Goal: Task Accomplishment & Management: Manage account settings

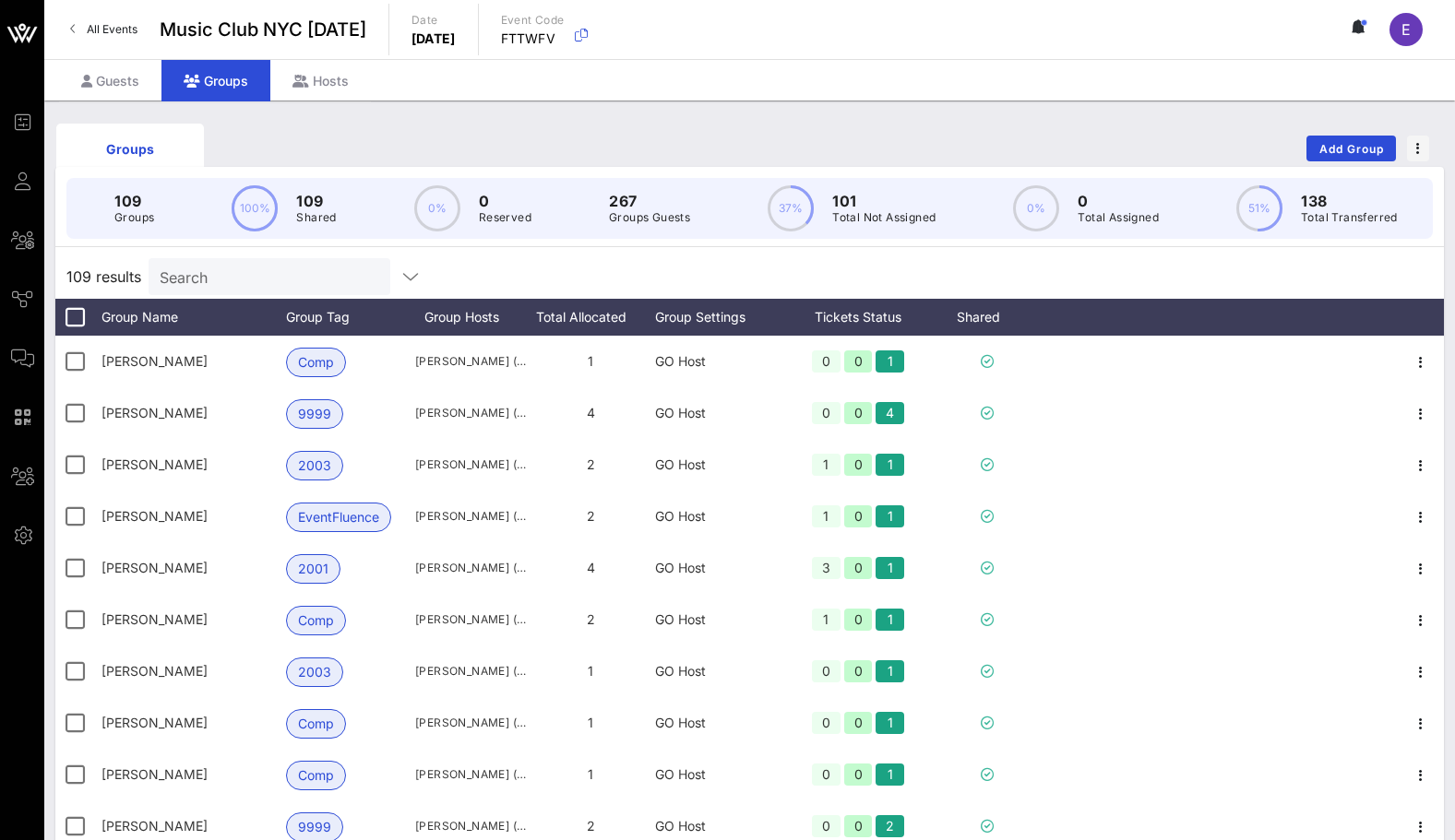
click at [232, 267] on input "Search" at bounding box center [267, 277] width 216 height 24
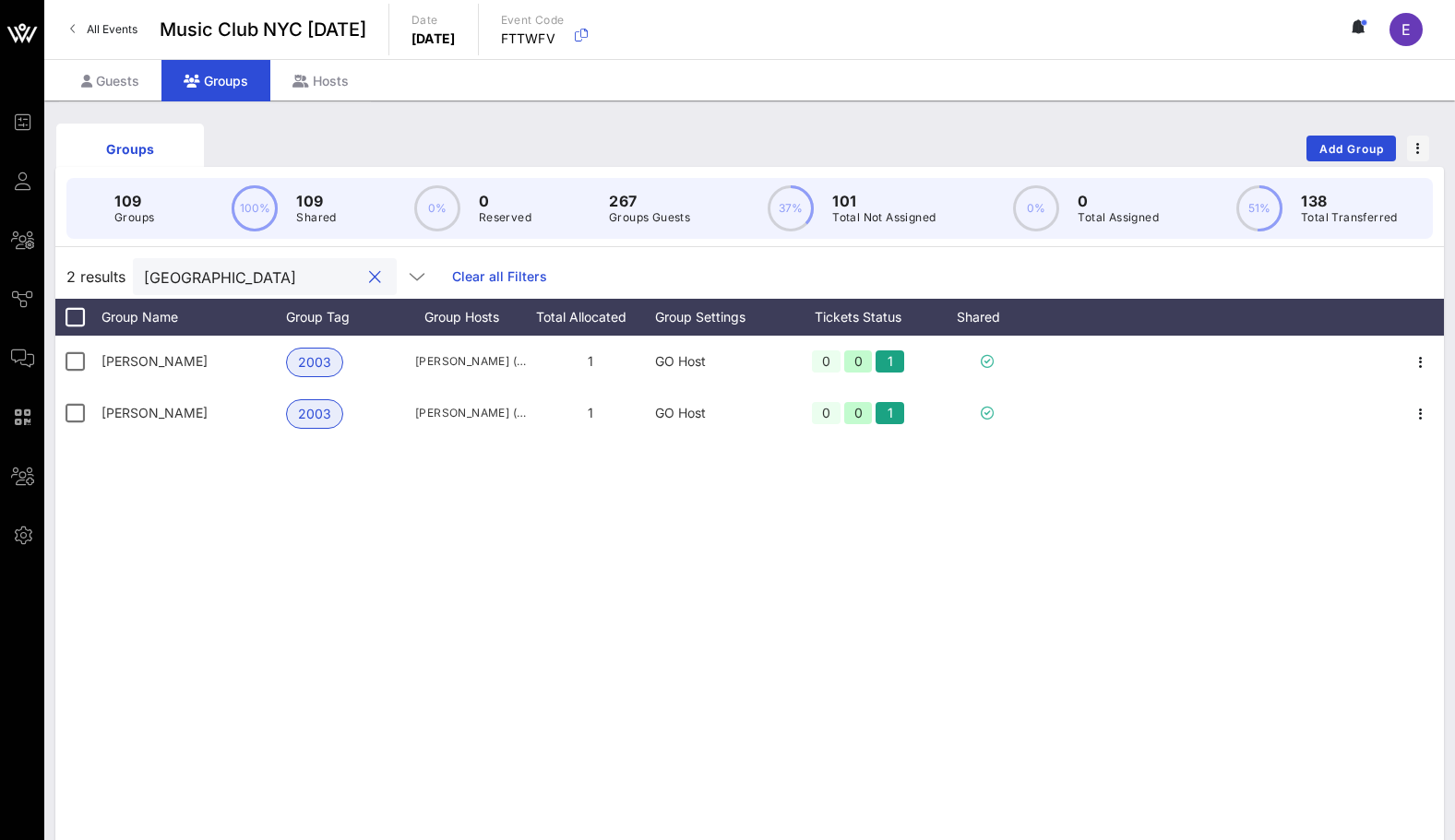
type input "[GEOGRAPHIC_DATA]"
click at [369, 280] on button "clear icon" at bounding box center [375, 278] width 12 height 19
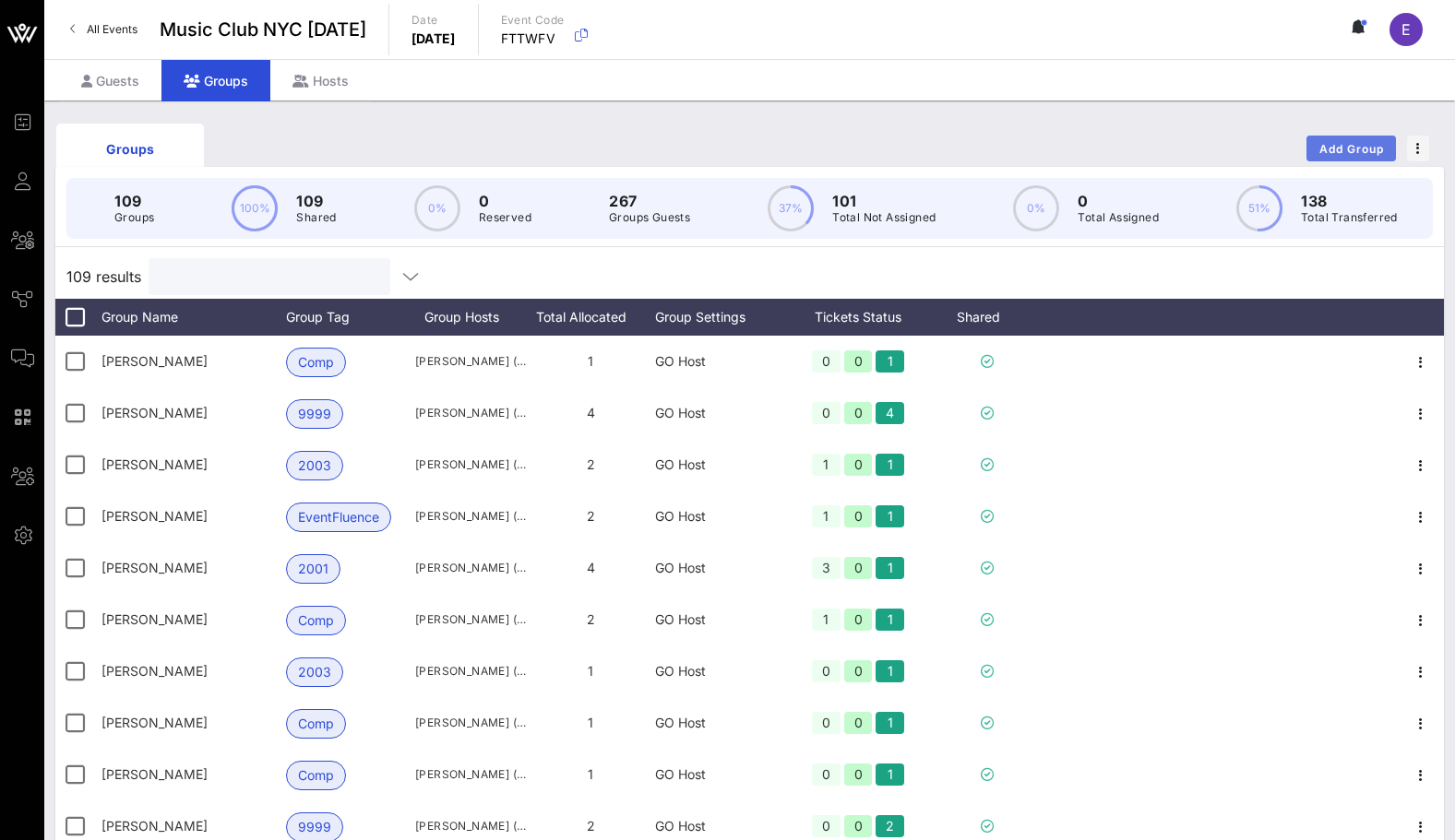
click at [1358, 142] on span "Add Group" at bounding box center [1351, 149] width 66 height 14
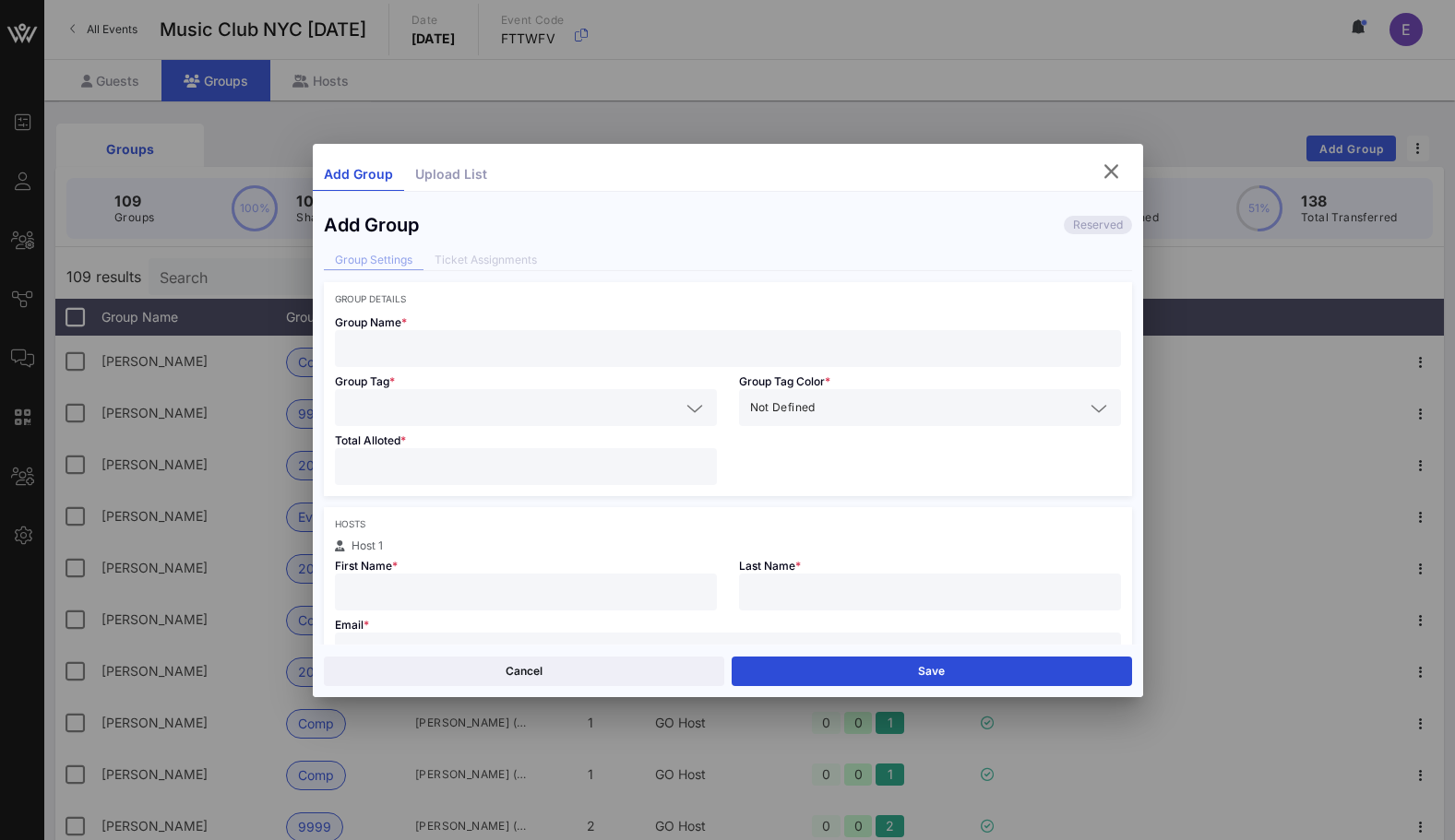
click at [653, 357] on input "text" at bounding box center [727, 349] width 763 height 24
type input "[PERSON_NAME]"
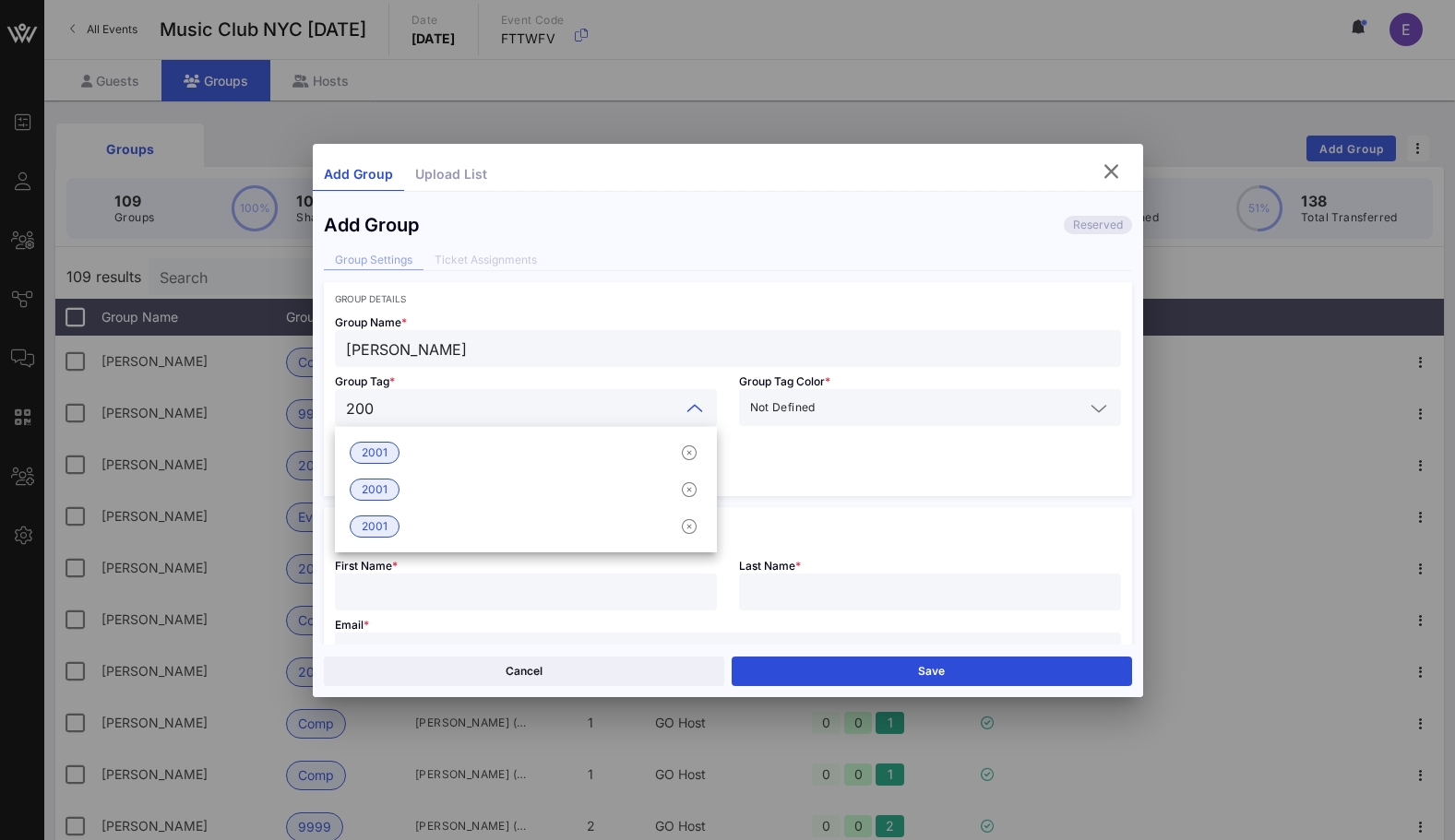
type input "2003"
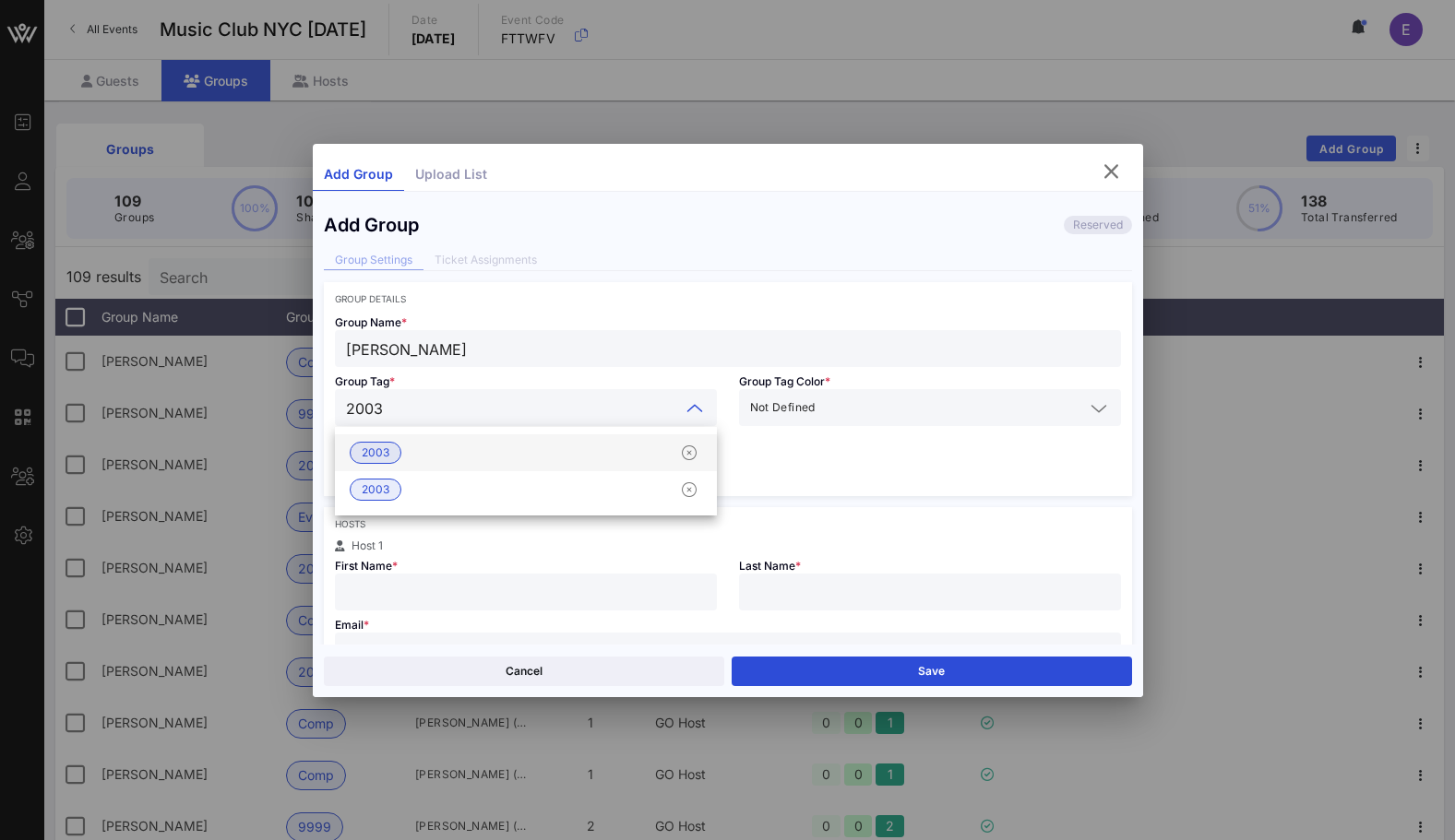
click at [476, 464] on div "2003" at bounding box center [526, 452] width 382 height 36
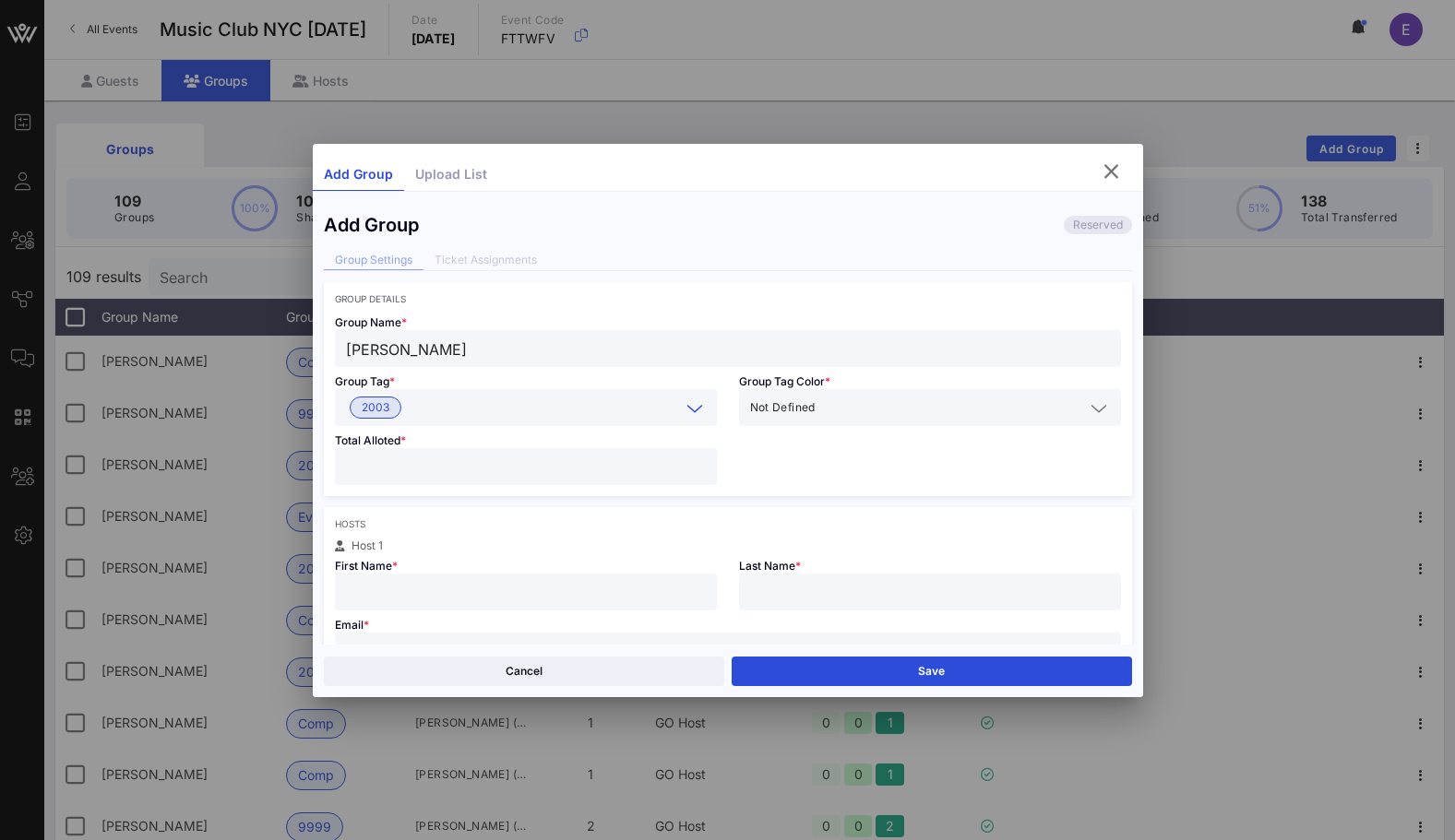
click at [453, 464] on input "number" at bounding box center [525, 467] width 360 height 24
type input "*"
click at [443, 587] on input "text" at bounding box center [525, 592] width 360 height 24
type input "[PERSON_NAME]"
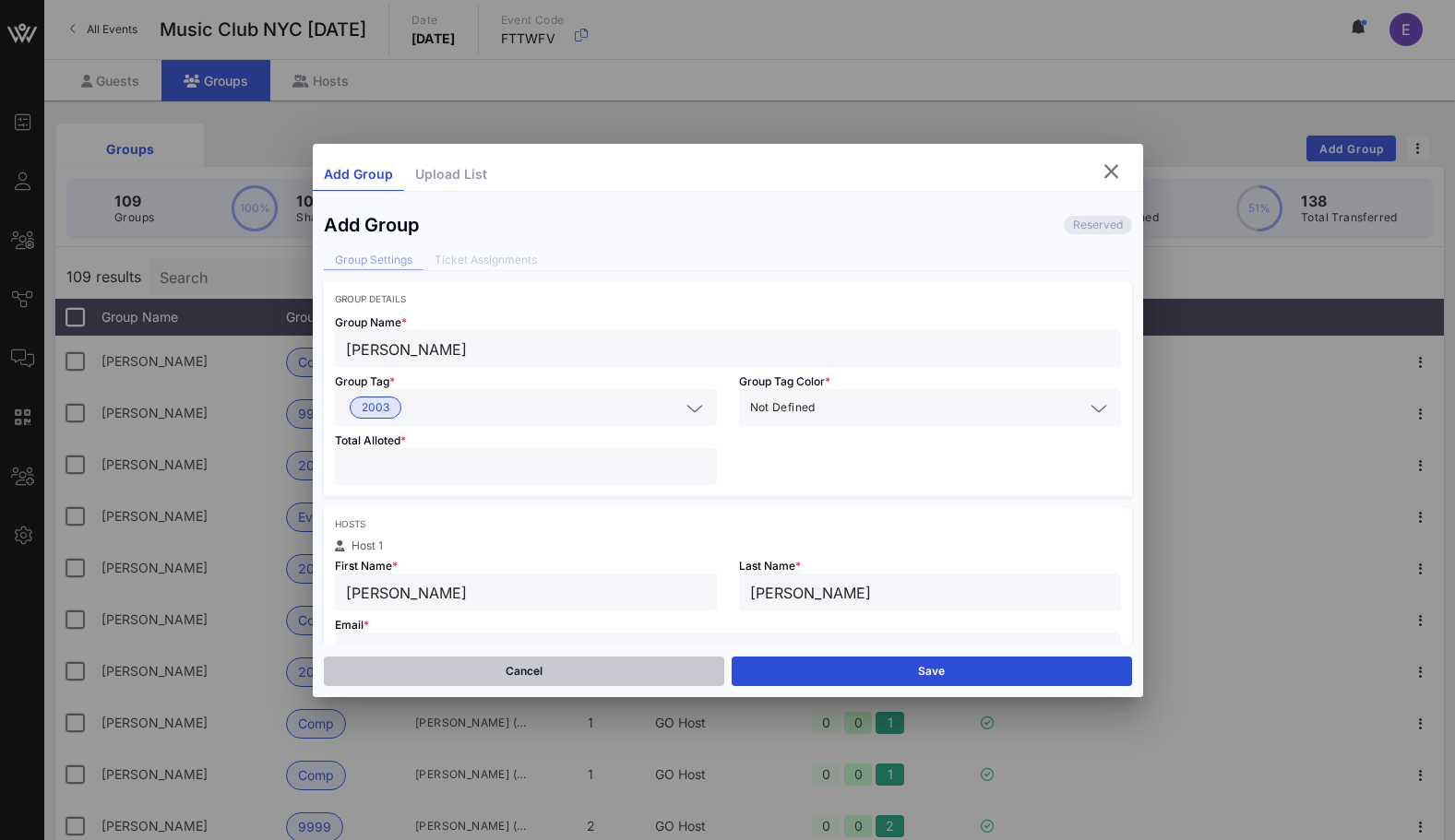
type input "[PERSON_NAME]"
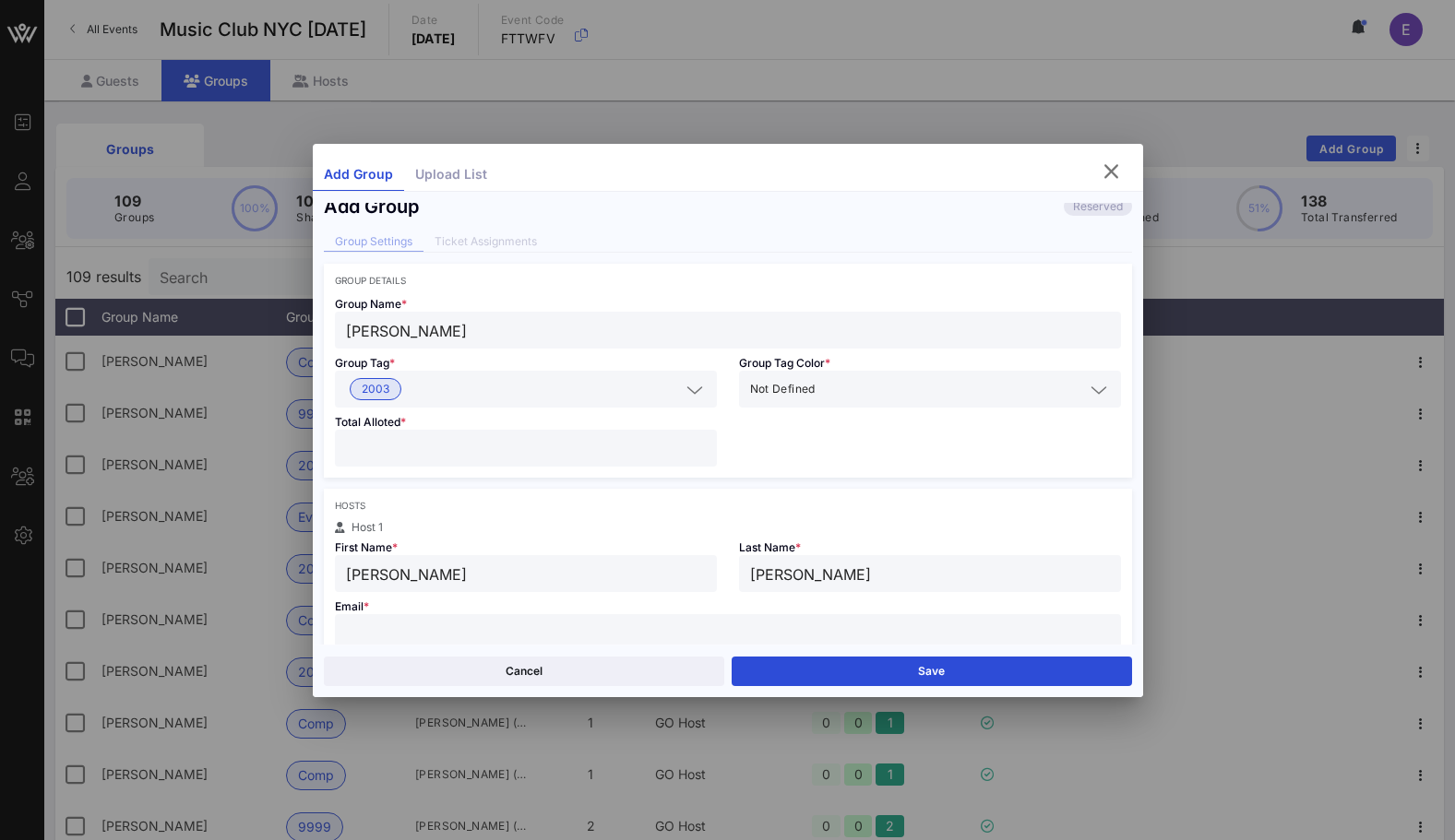
paste input "[PERSON_NAME][EMAIL_ADDRESS][PERSON_NAME][DOMAIN_NAME]"
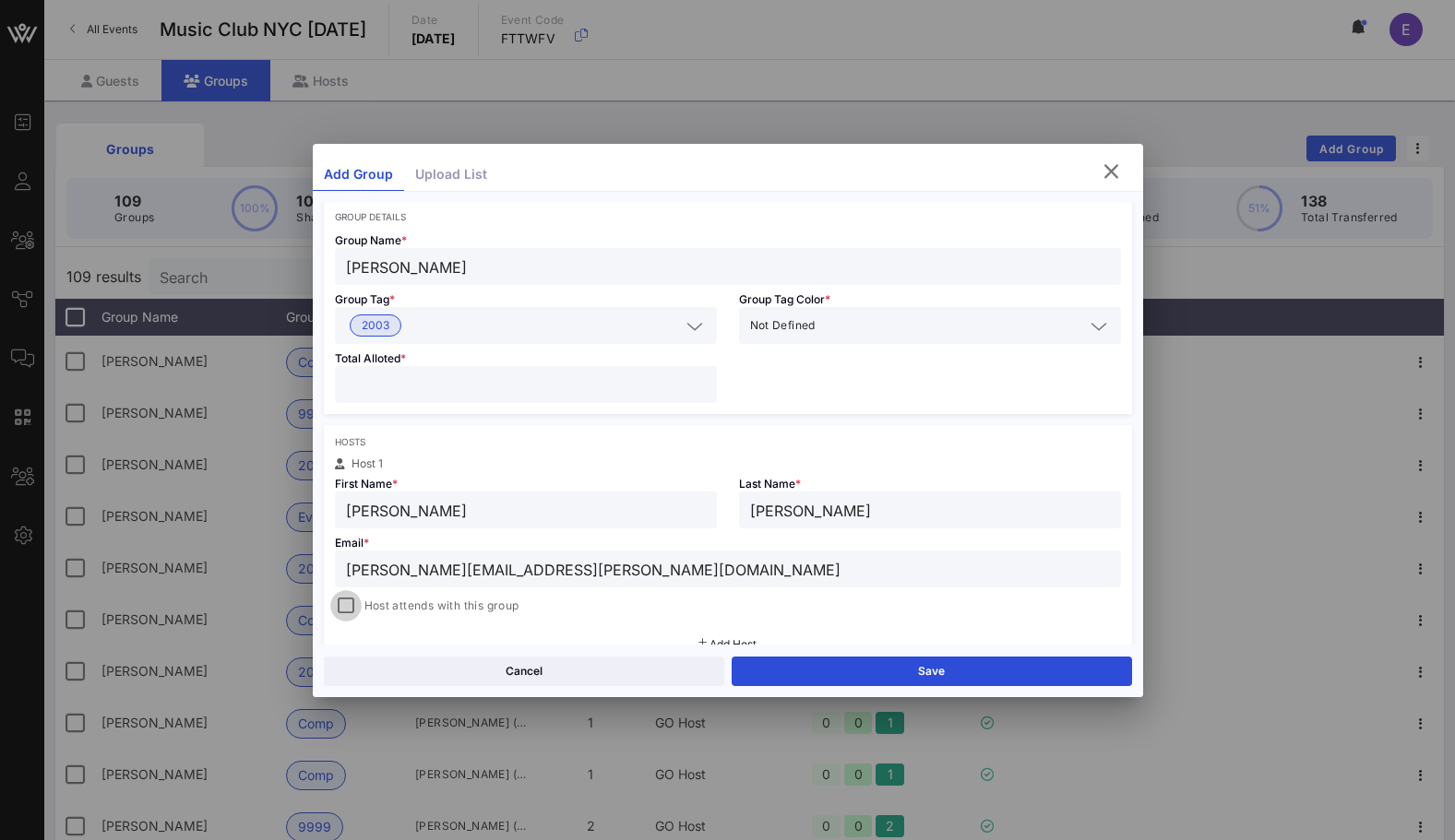
type input "[PERSON_NAME][EMAIL_ADDRESS][PERSON_NAME][DOMAIN_NAME]"
click at [345, 609] on div at bounding box center [346, 606] width 26 height 26
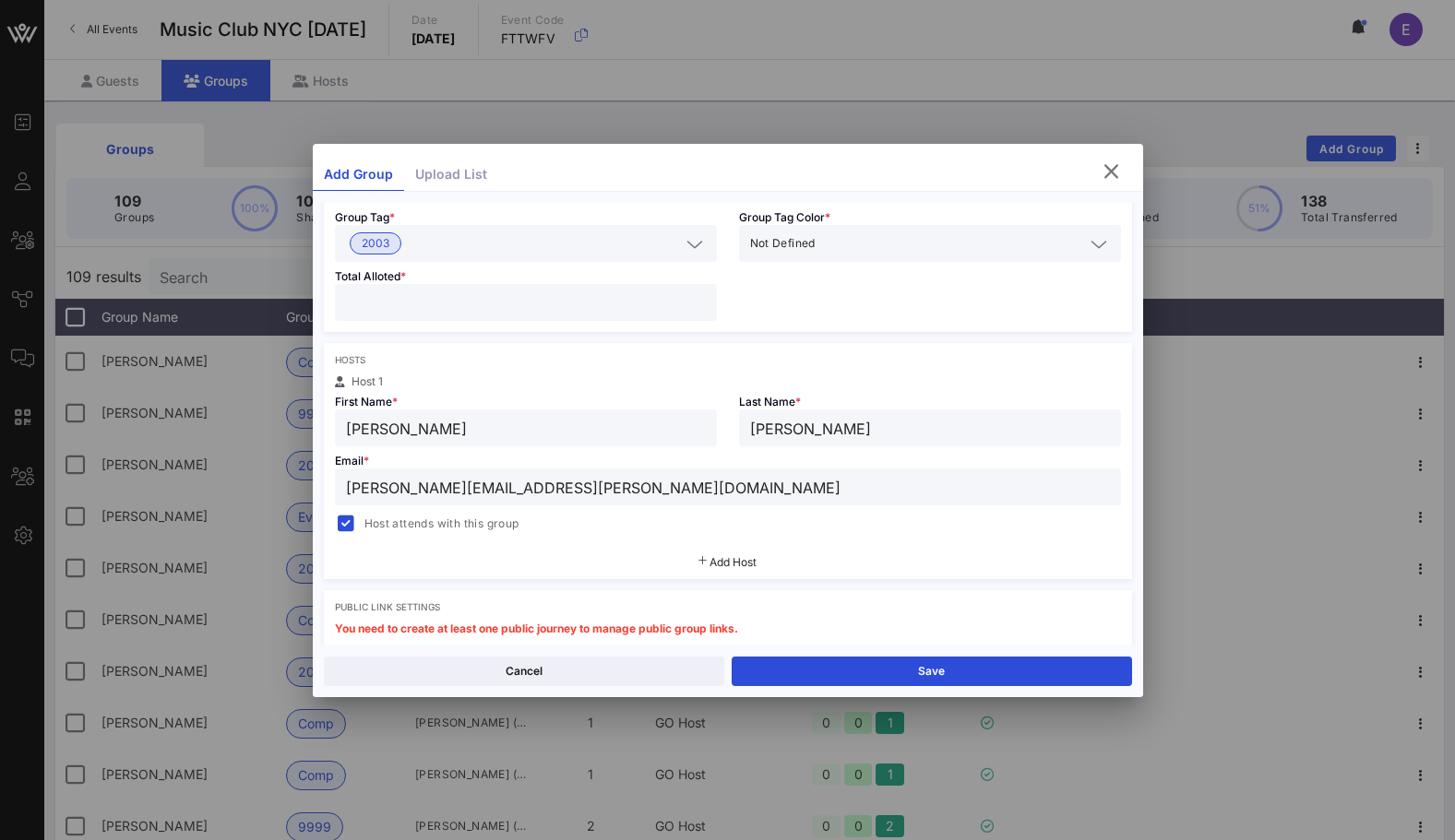
scroll to position [178, 0]
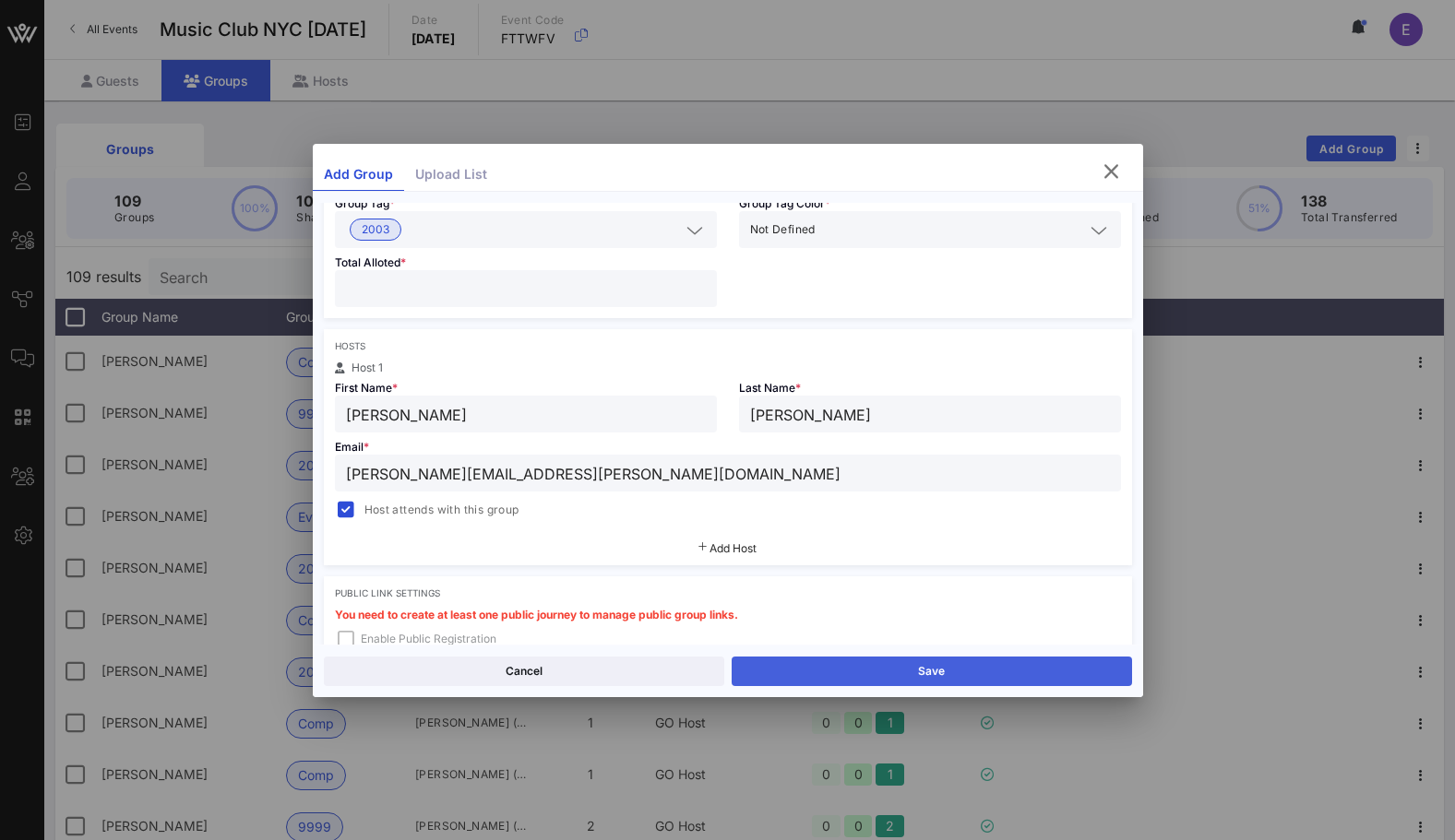
click at [772, 673] on button "Save" at bounding box center [932, 672] width 400 height 30
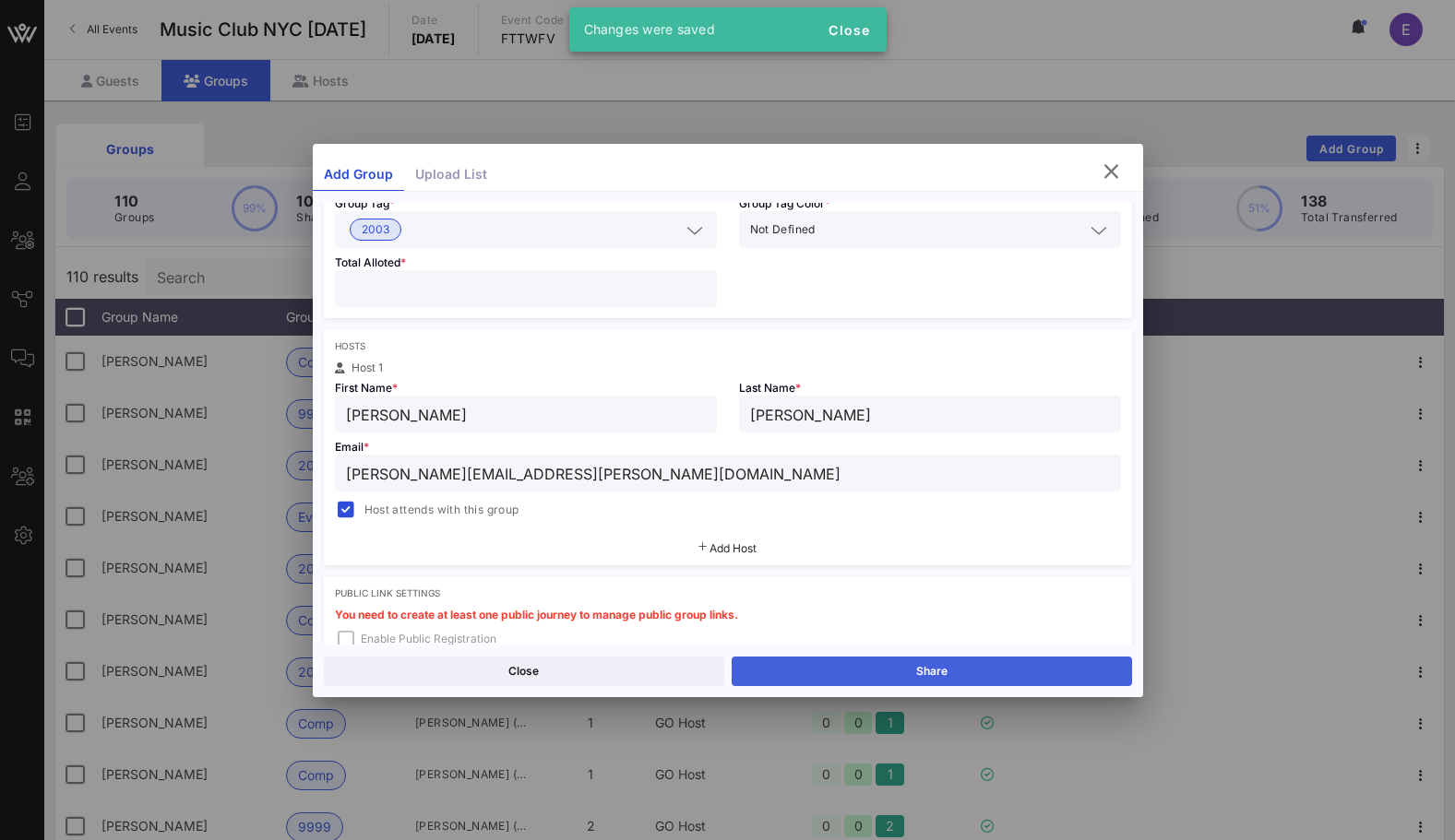
click at [772, 666] on button "Share" at bounding box center [932, 672] width 400 height 30
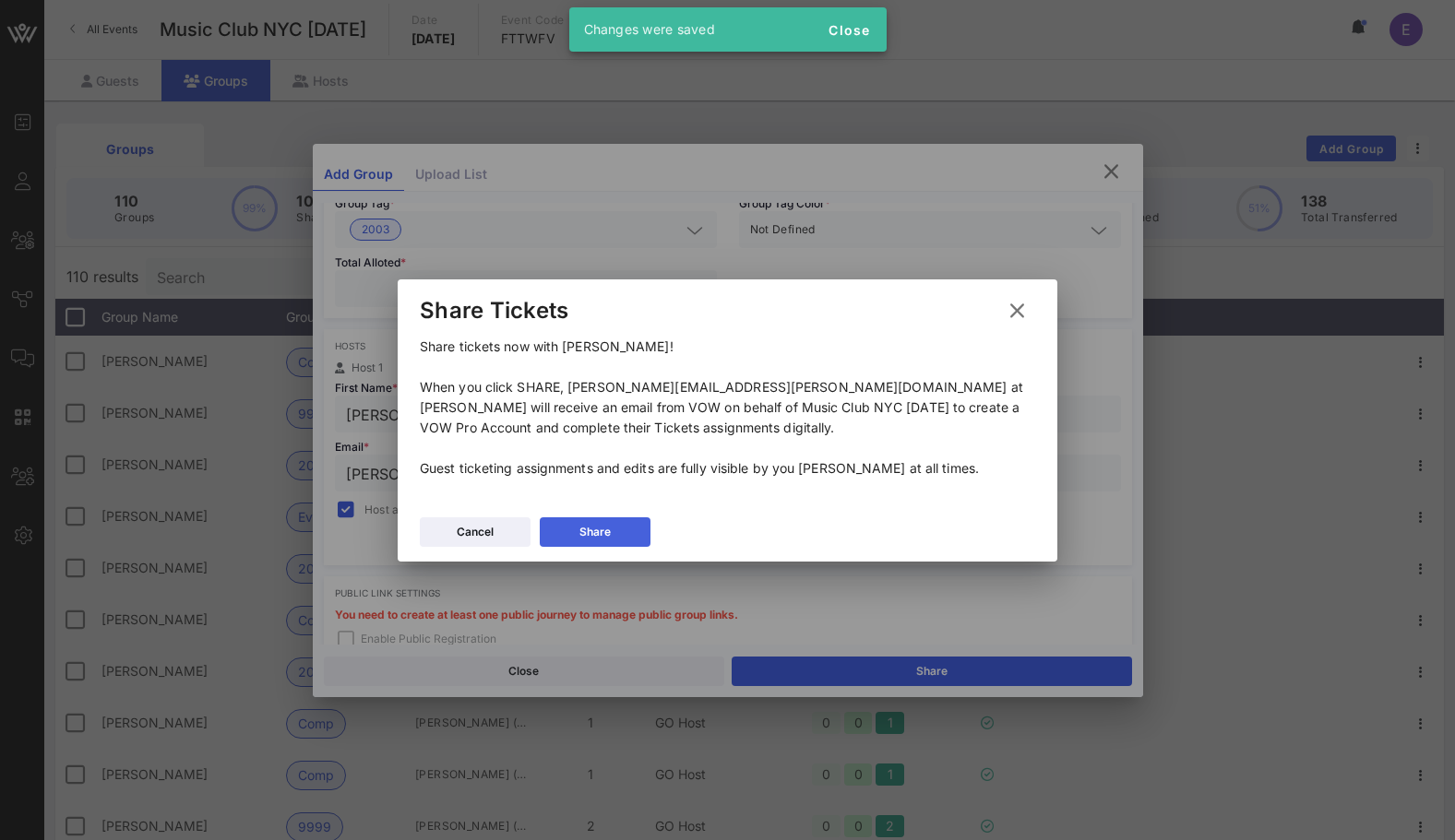
click at [618, 528] on button "Share" at bounding box center [595, 532] width 110 height 30
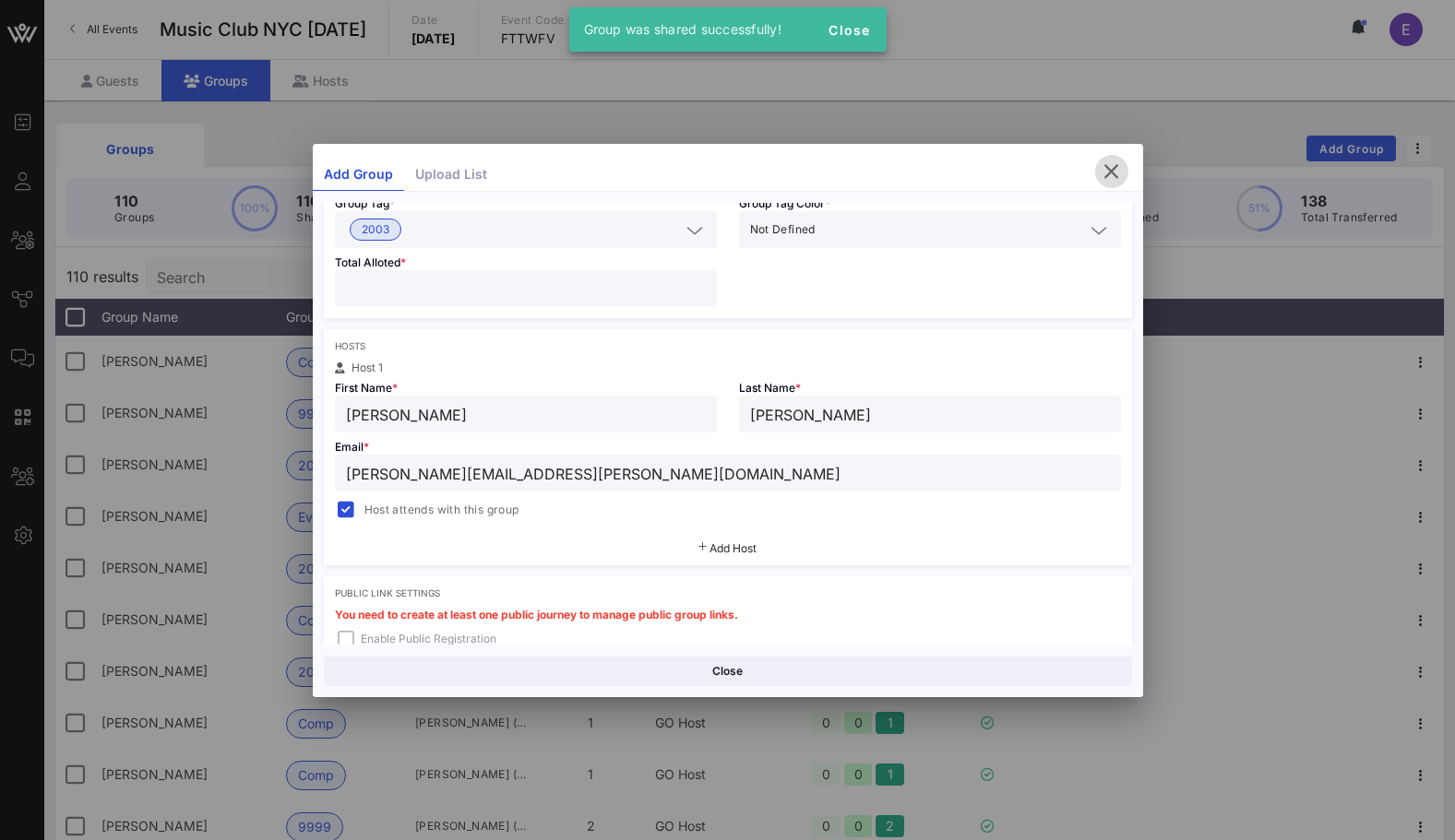
click at [1111, 171] on icon "button" at bounding box center [1111, 171] width 22 height 22
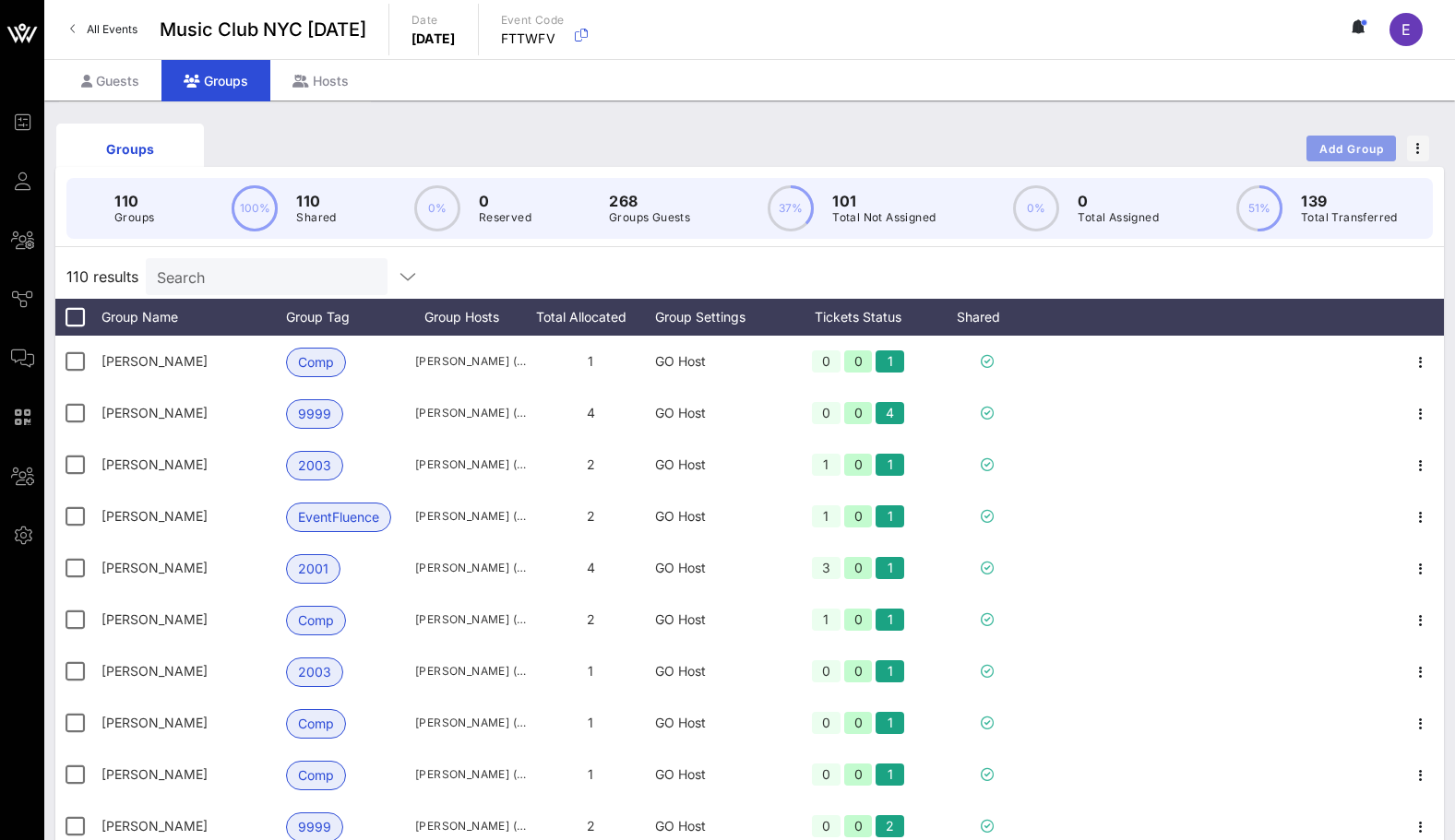
click at [1342, 149] on span "Add Group" at bounding box center [1351, 149] width 66 height 14
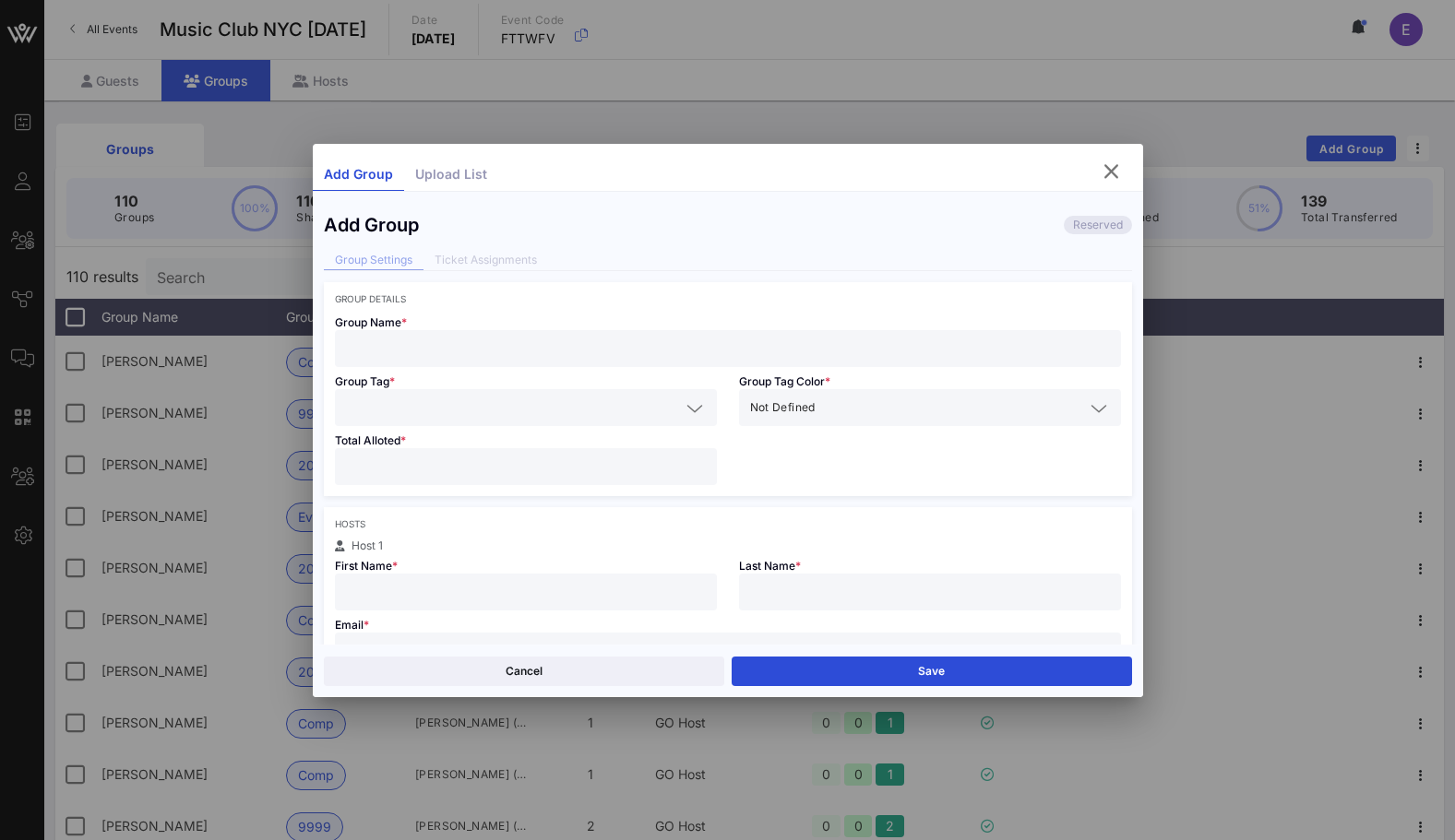
click at [526, 343] on input "text" at bounding box center [727, 349] width 763 height 24
paste input "[EMAIL_ADDRESS][DOMAIN_NAME]"
type input "[EMAIL_ADDRESS][DOMAIN_NAME]"
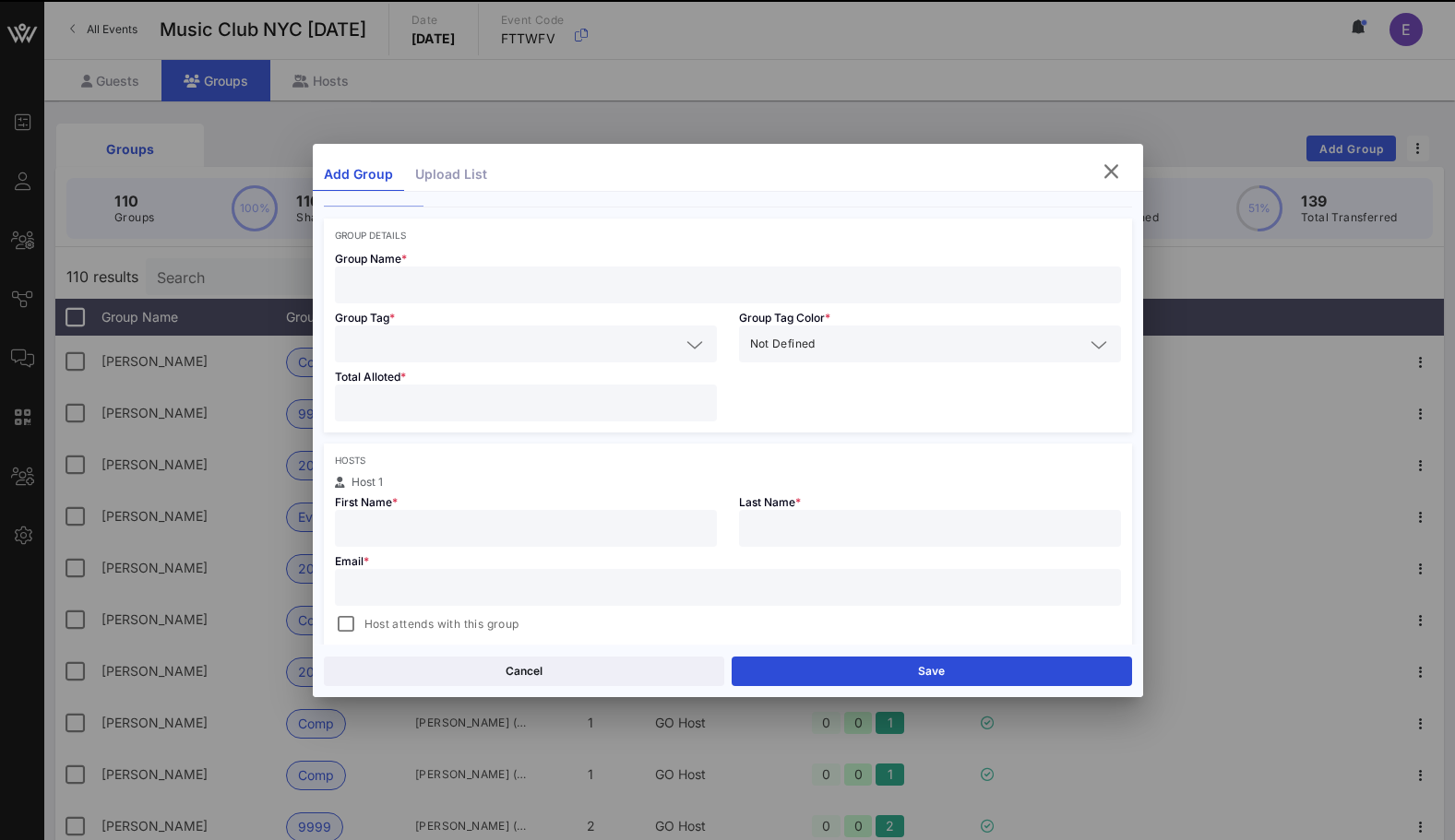
scroll to position [85, 0]
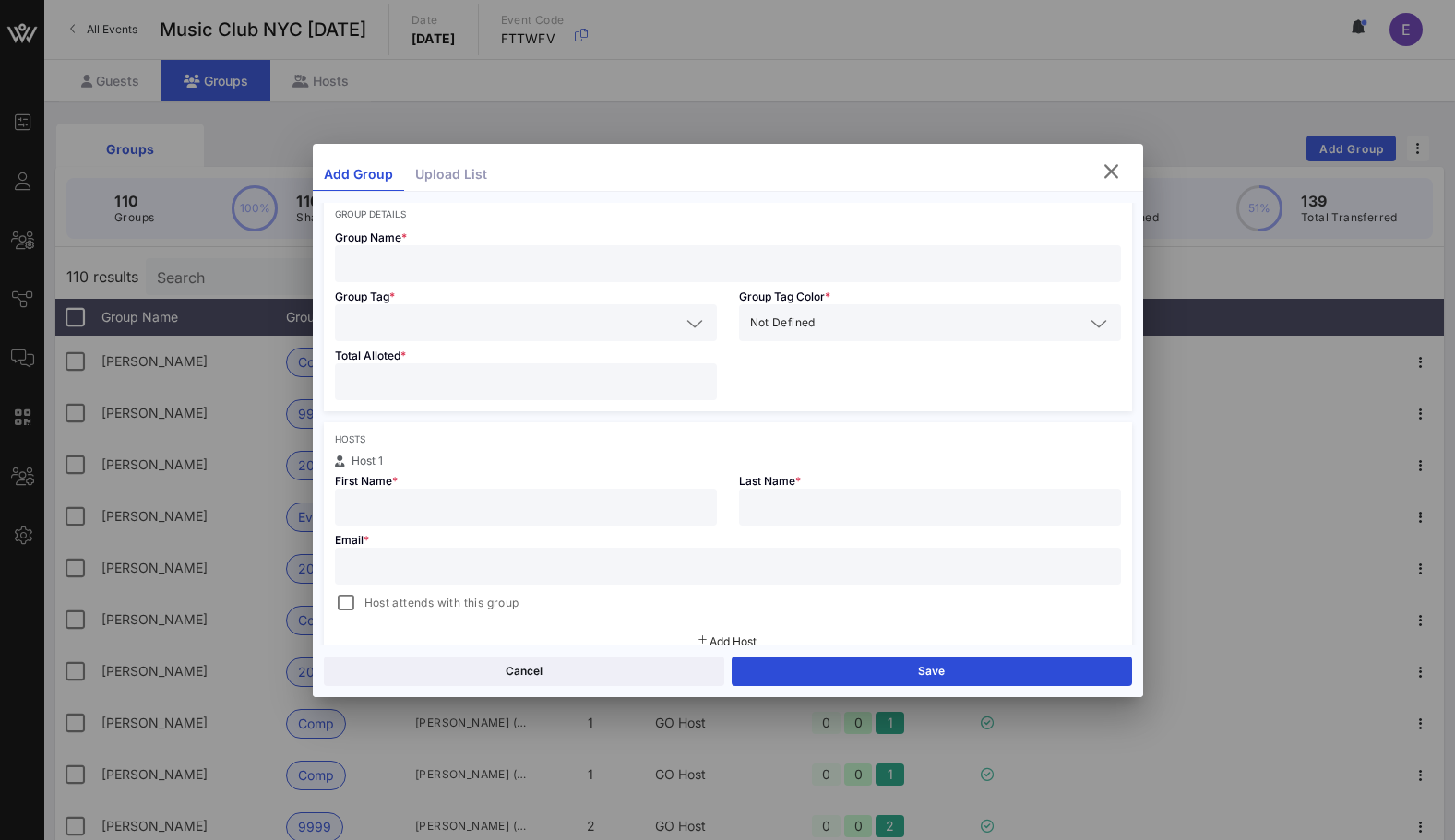
click at [468, 540] on div "Email * Host attends with this group" at bounding box center [728, 570] width 808 height 89
click at [468, 554] on input "text" at bounding box center [727, 566] width 763 height 24
paste input "[EMAIL_ADDRESS][DOMAIN_NAME]"
type input "[EMAIL_ADDRESS][DOMAIN_NAME]"
click at [461, 503] on input "text" at bounding box center [525, 507] width 360 height 24
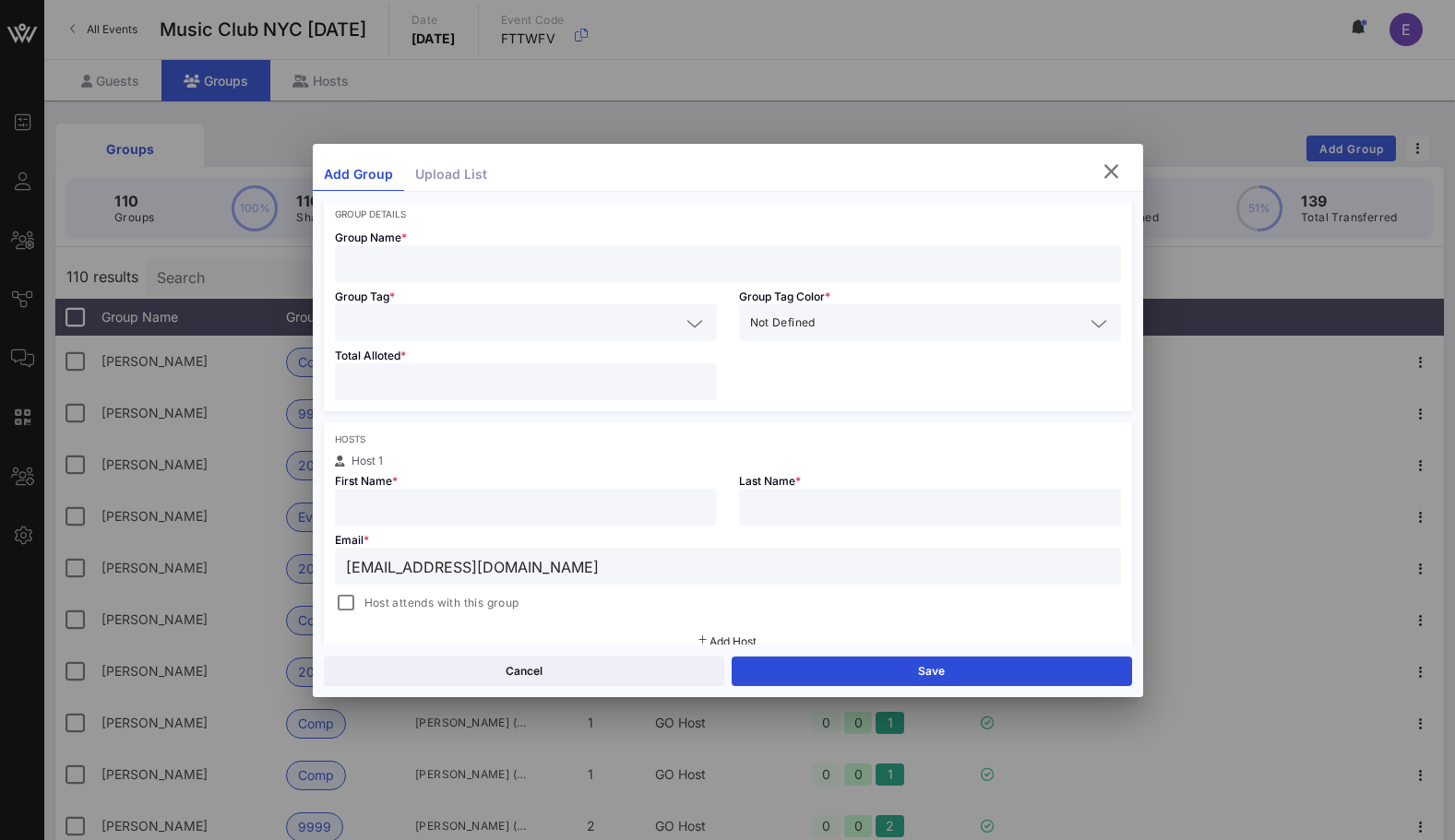
type input "e"
type input "Tehzeeb"
type input "Hoosenally"
click at [459, 391] on input "number" at bounding box center [525, 382] width 360 height 24
type input "*"
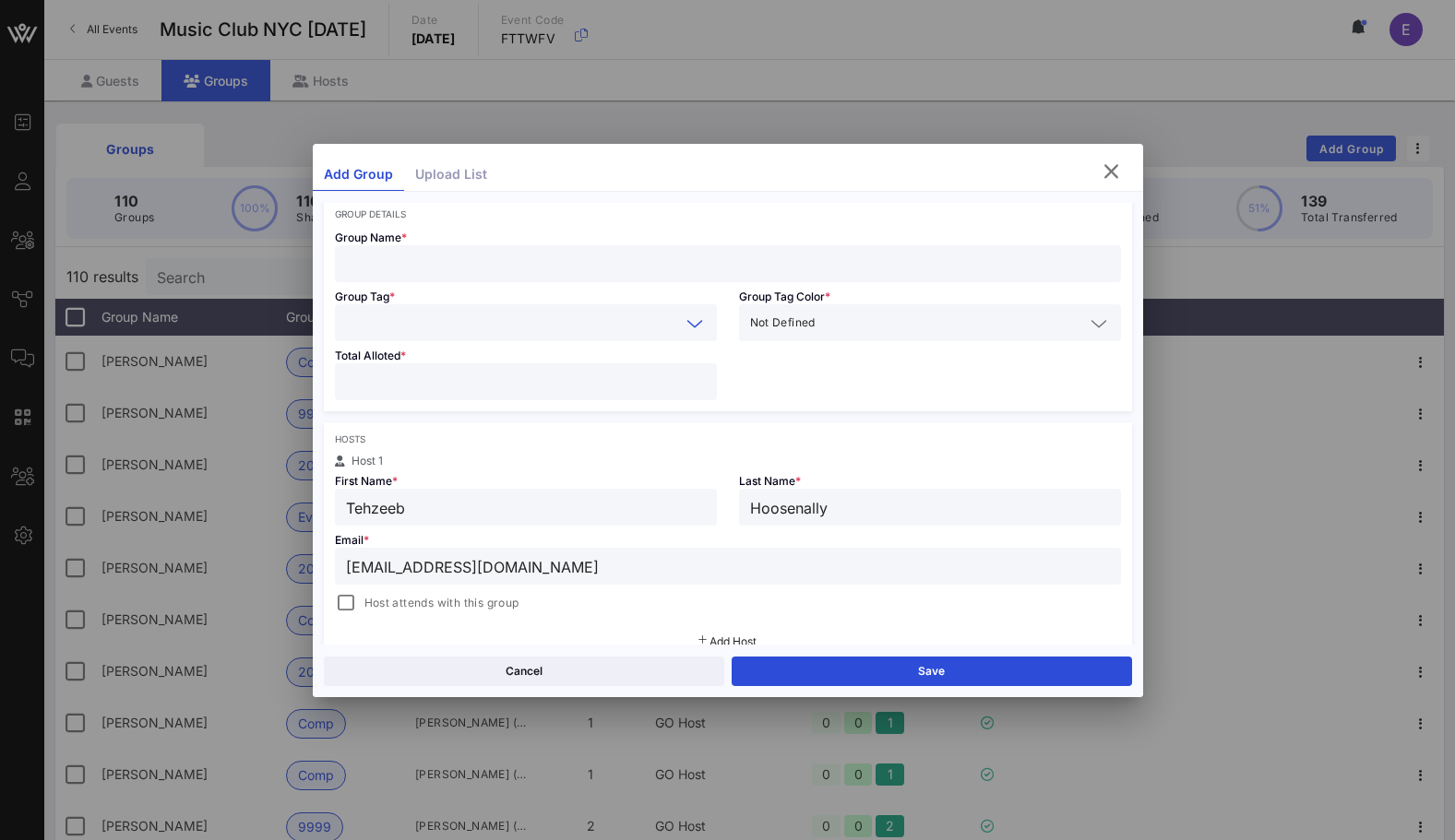
click at [414, 314] on input "text" at bounding box center [512, 323] width 334 height 24
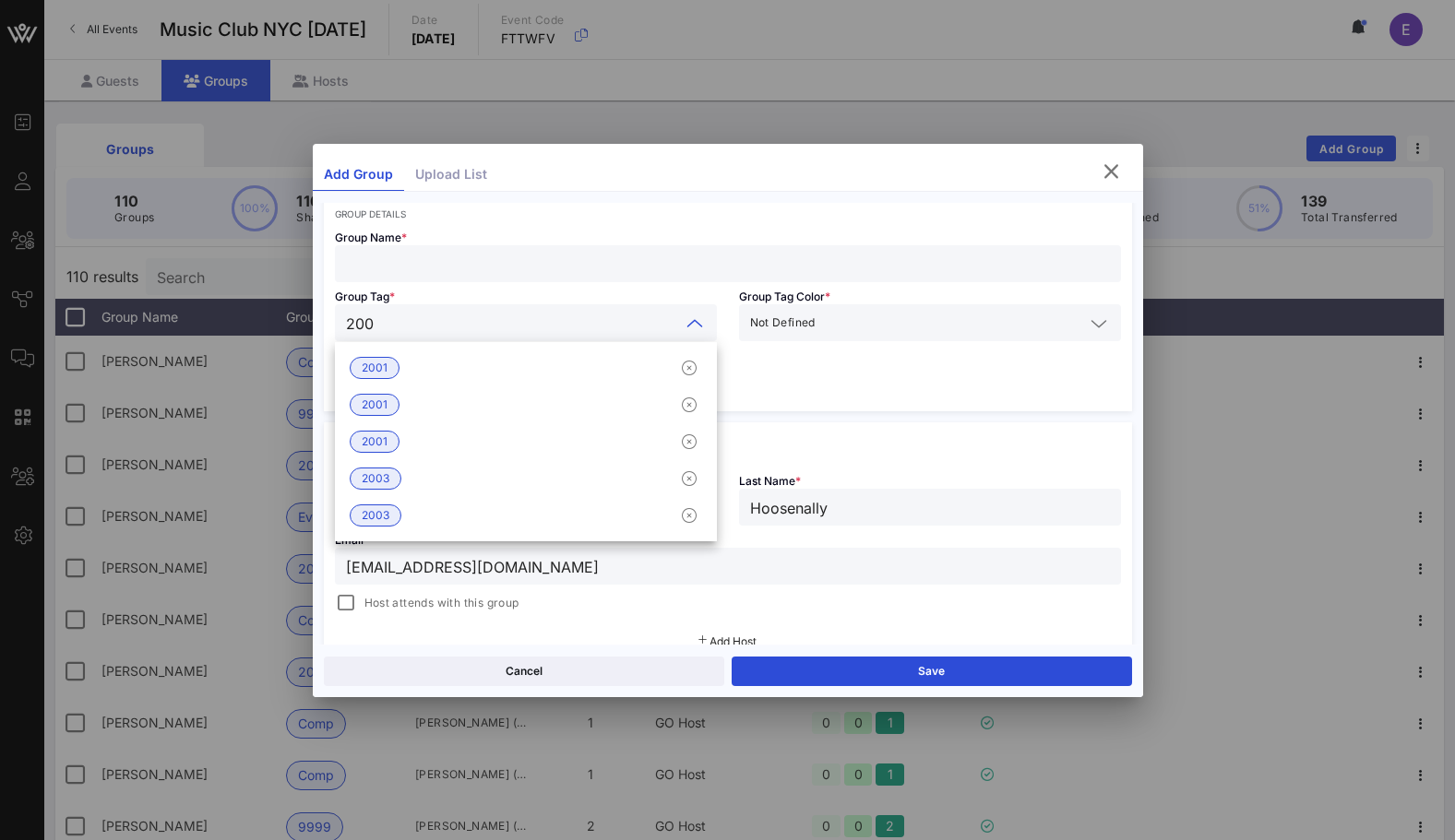
type input "2003"
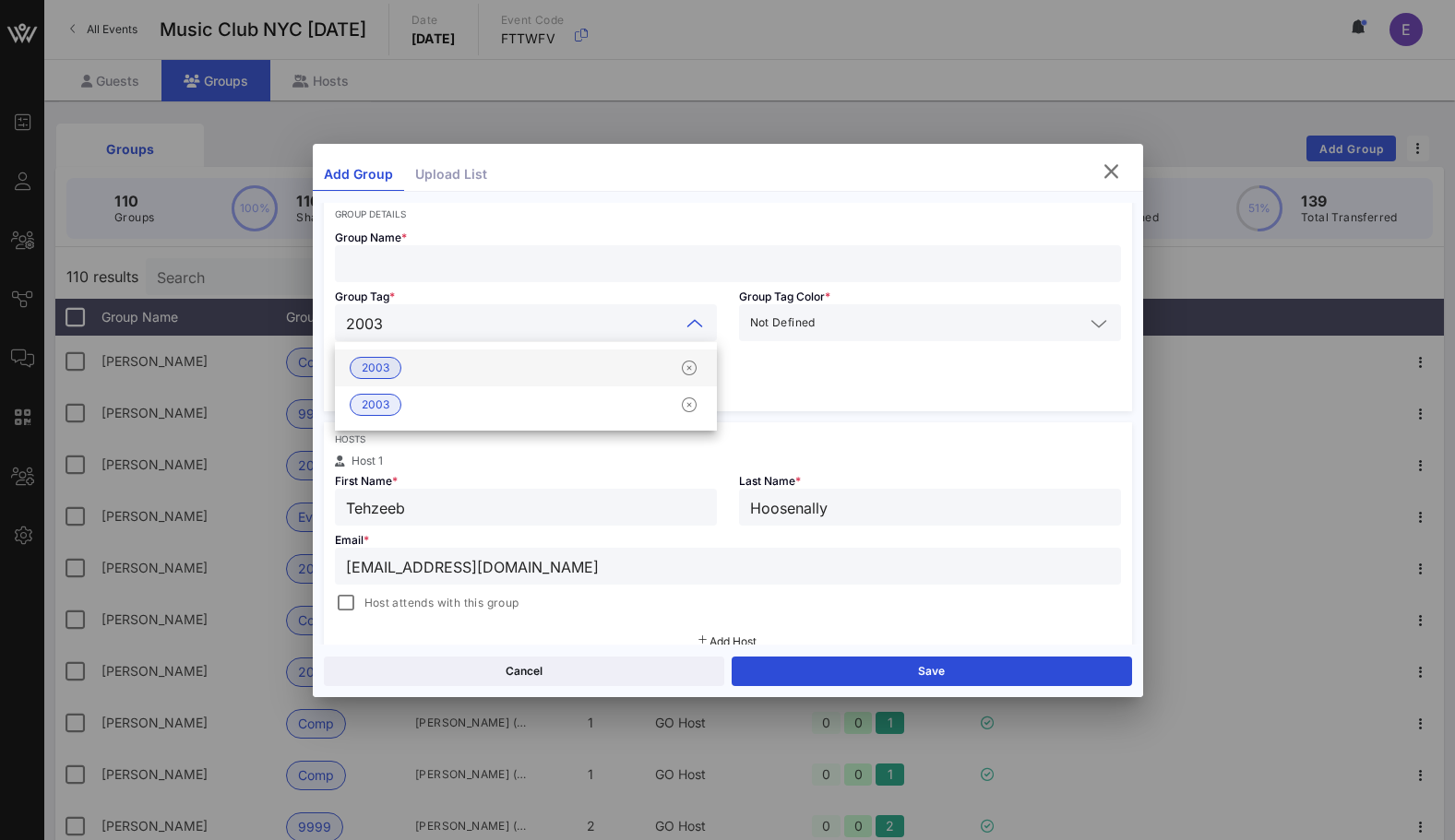
click at [445, 369] on div "2003" at bounding box center [526, 367] width 382 height 36
click at [444, 266] on input "text" at bounding box center [727, 264] width 763 height 24
type input "Tehzeeb Hoosena"
click at [412, 599] on span "Host attends with this group" at bounding box center [441, 603] width 155 height 19
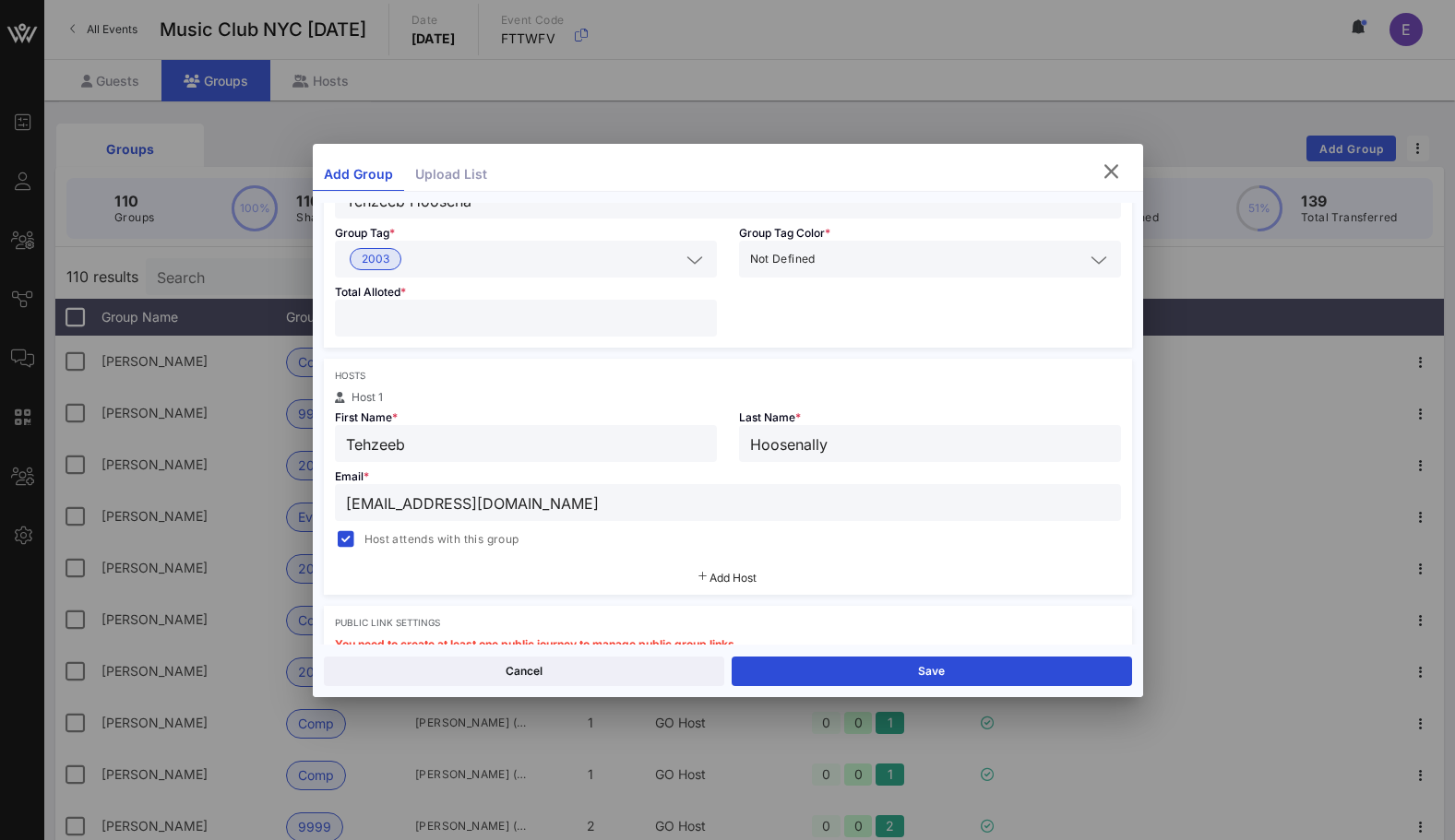
scroll to position [150, 0]
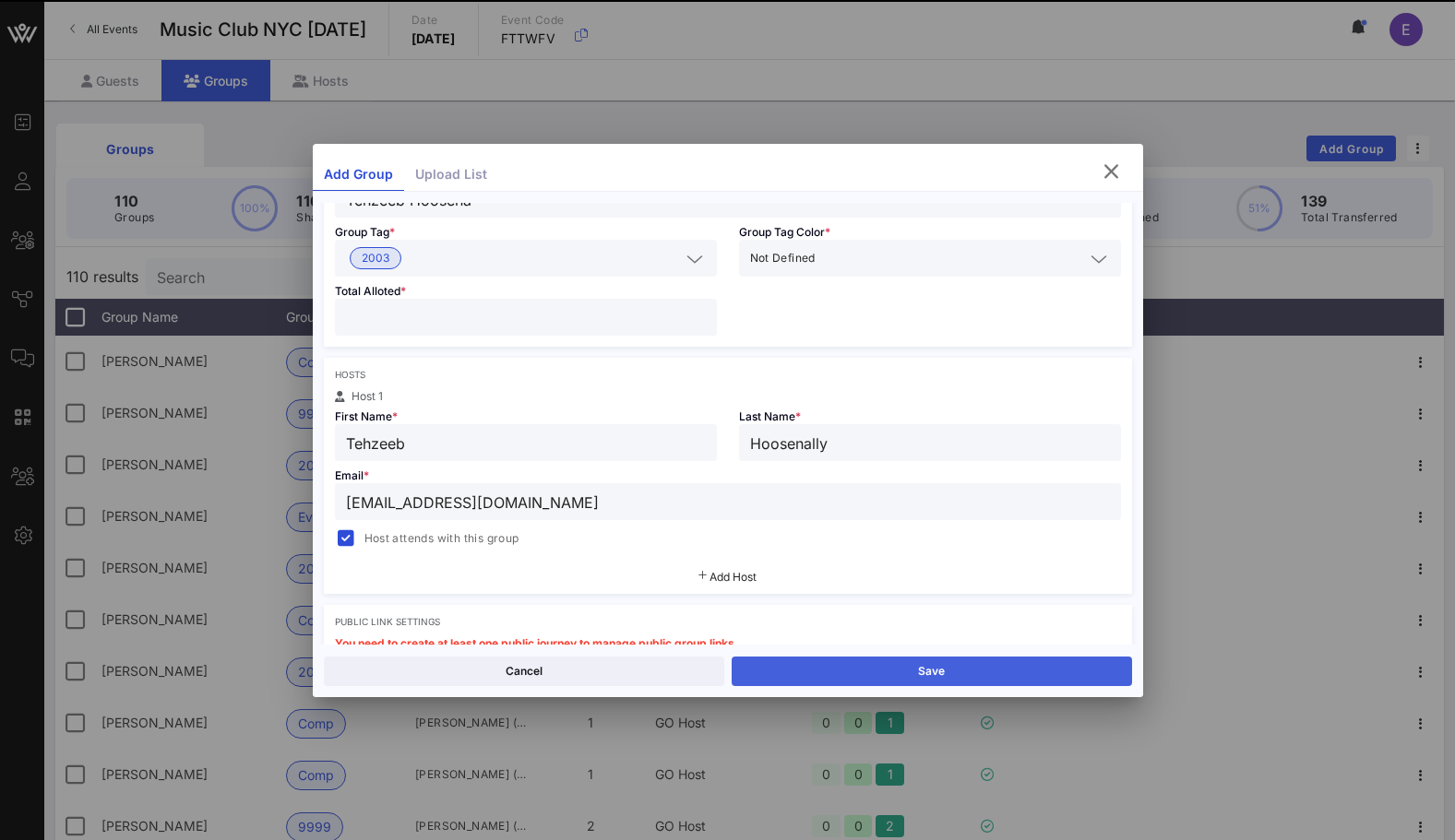
click at [785, 658] on button "Save" at bounding box center [932, 672] width 400 height 30
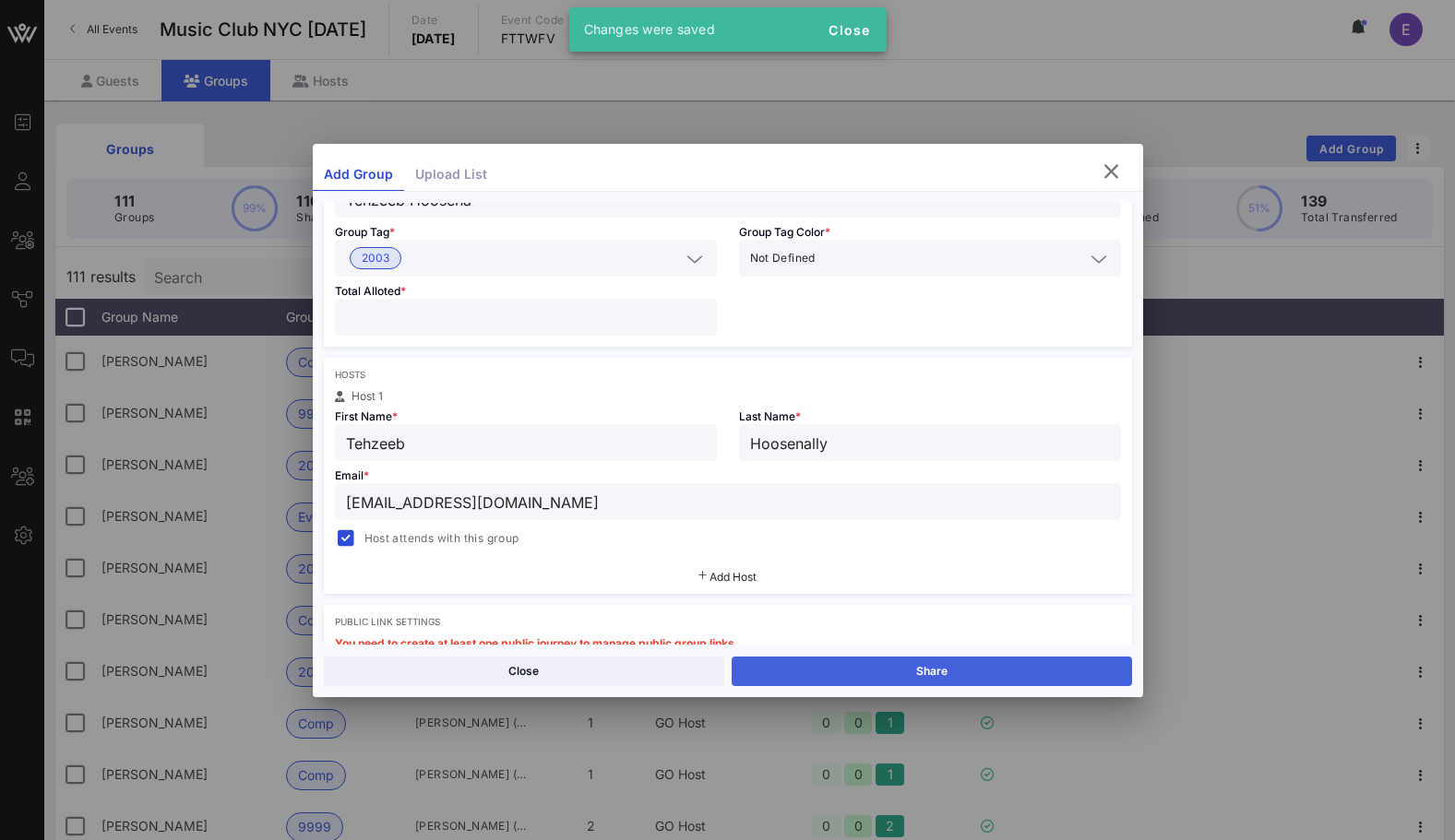
click at [782, 662] on button "Share" at bounding box center [932, 672] width 400 height 30
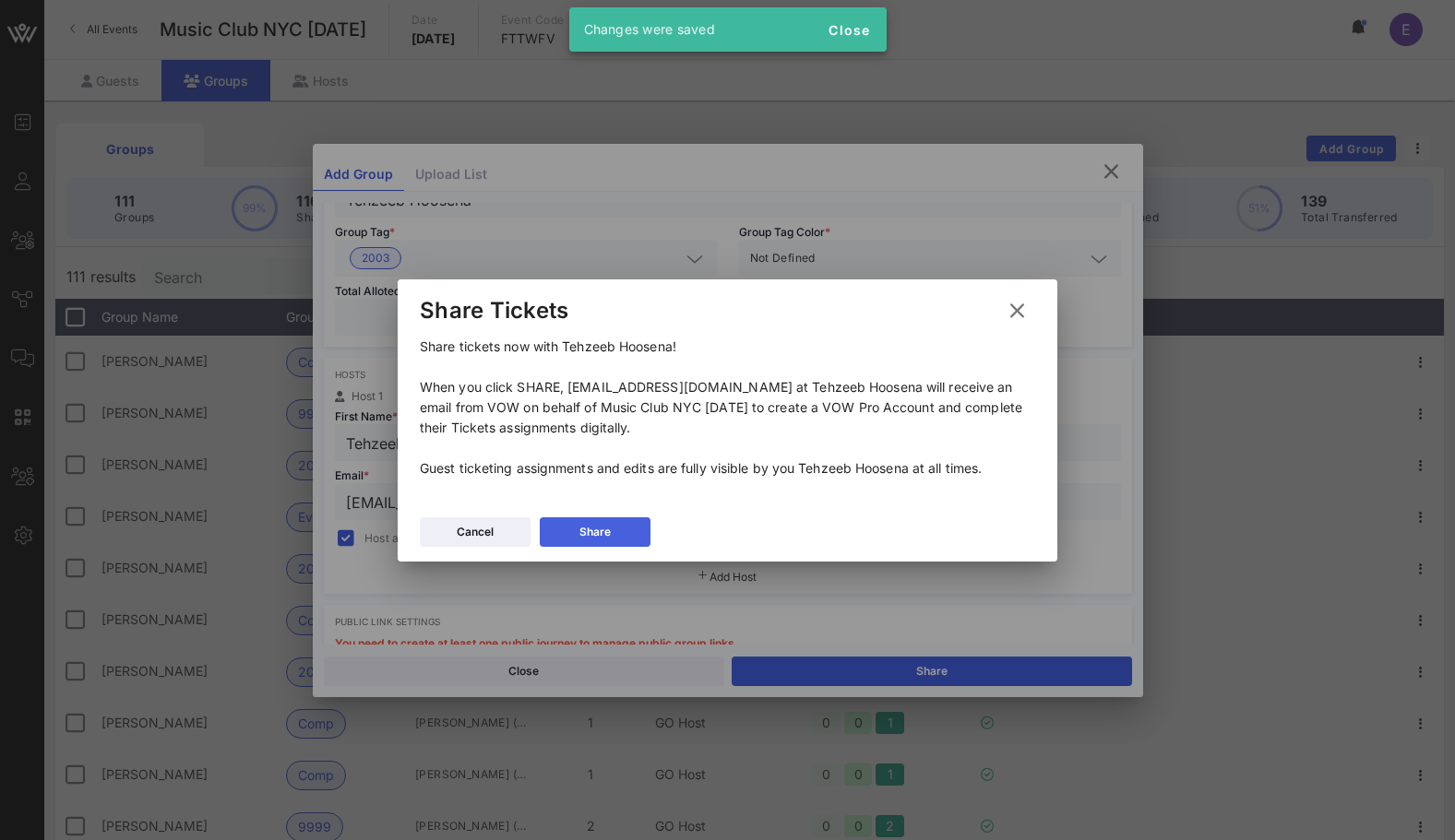
click at [603, 537] on div "Share" at bounding box center [595, 532] width 32 height 19
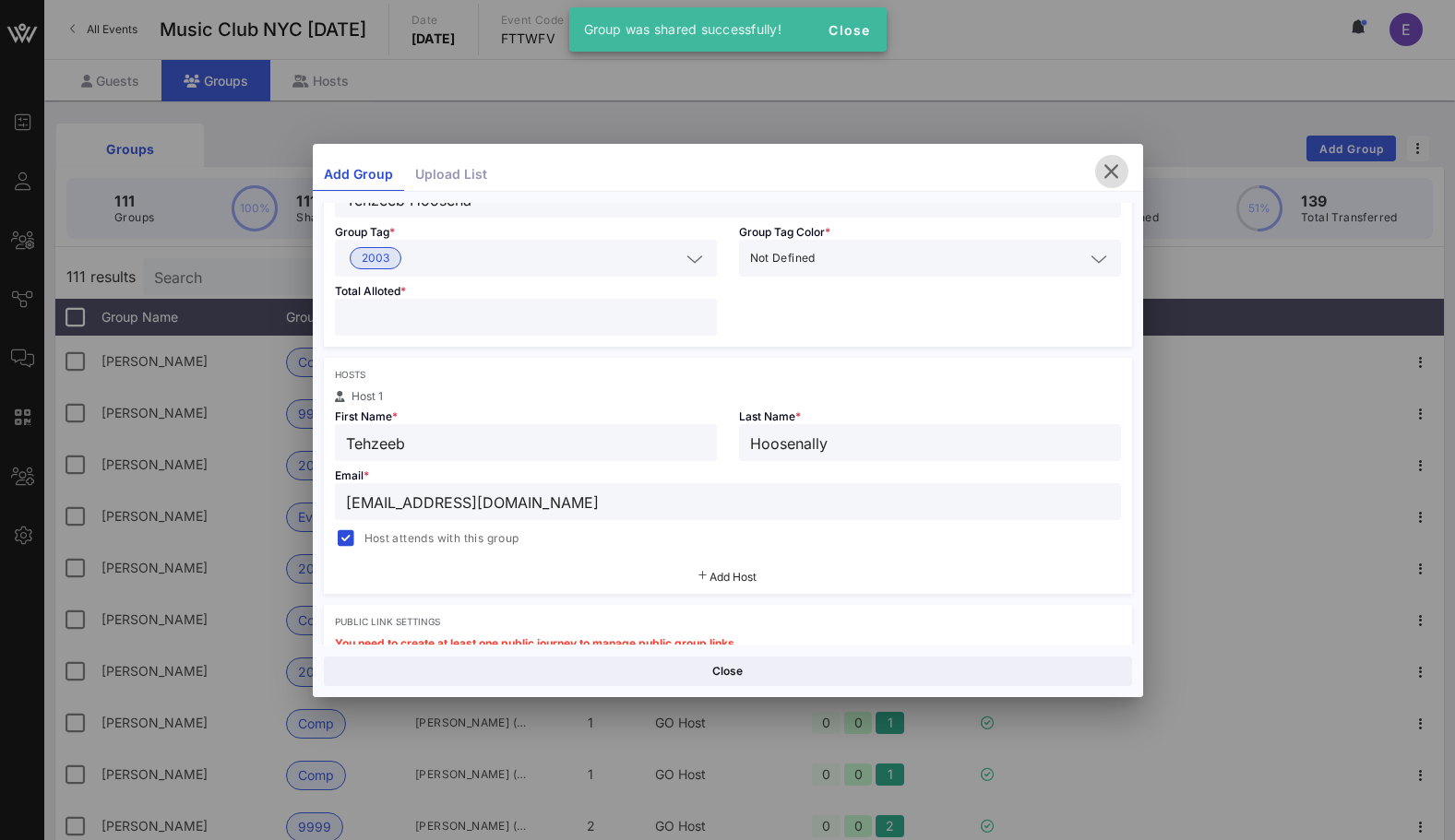
click at [1120, 163] on icon "button" at bounding box center [1111, 171] width 22 height 22
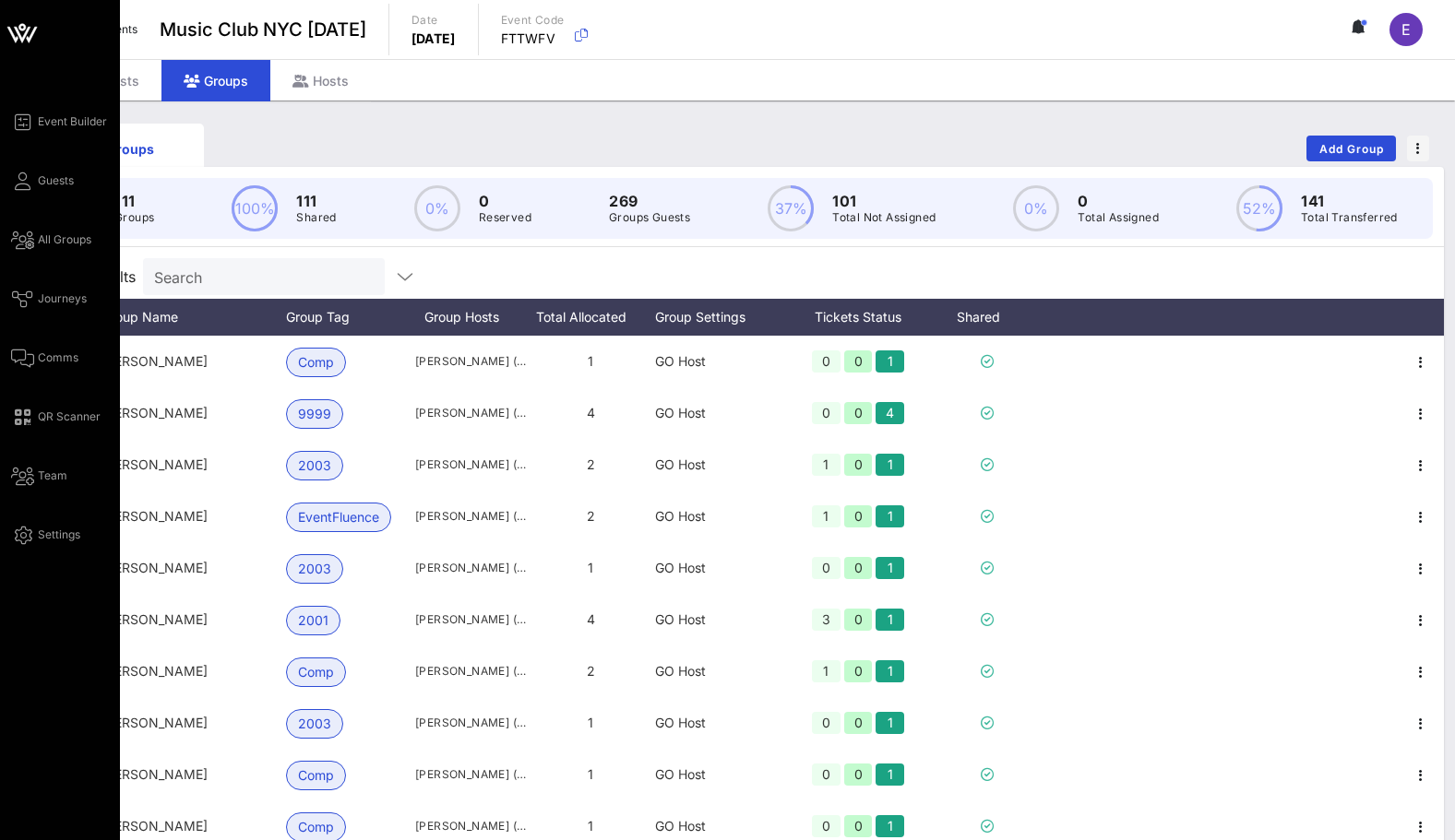
click at [33, 167] on div "Event Builder Guests All Groups Journeys Comms QR Scanner Team Settings" at bounding box center [65, 328] width 109 height 435
click at [33, 176] on link "Guests" at bounding box center [42, 180] width 63 height 22
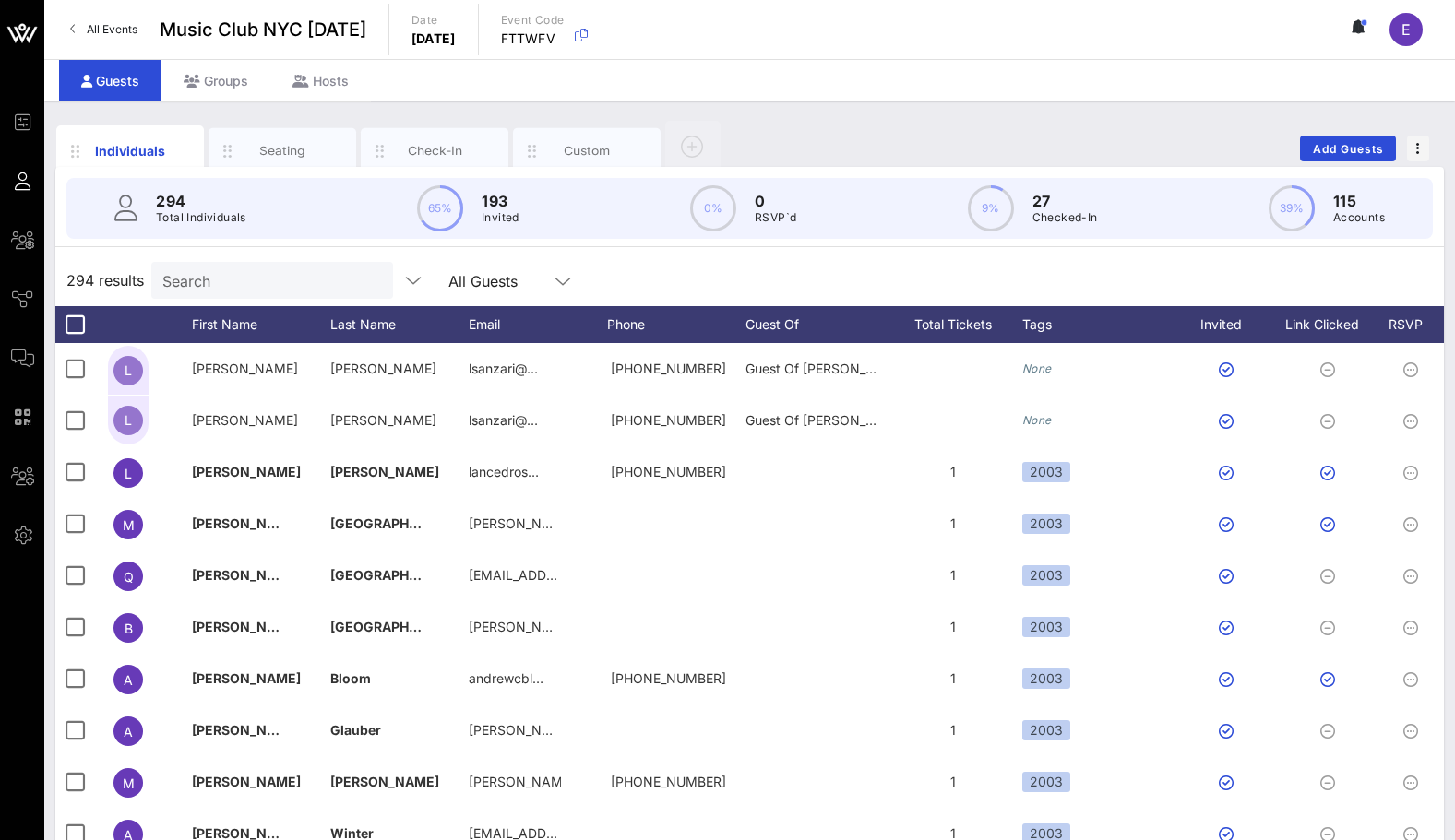
click at [103, 37] on link "All Events" at bounding box center [103, 30] width 90 height 30
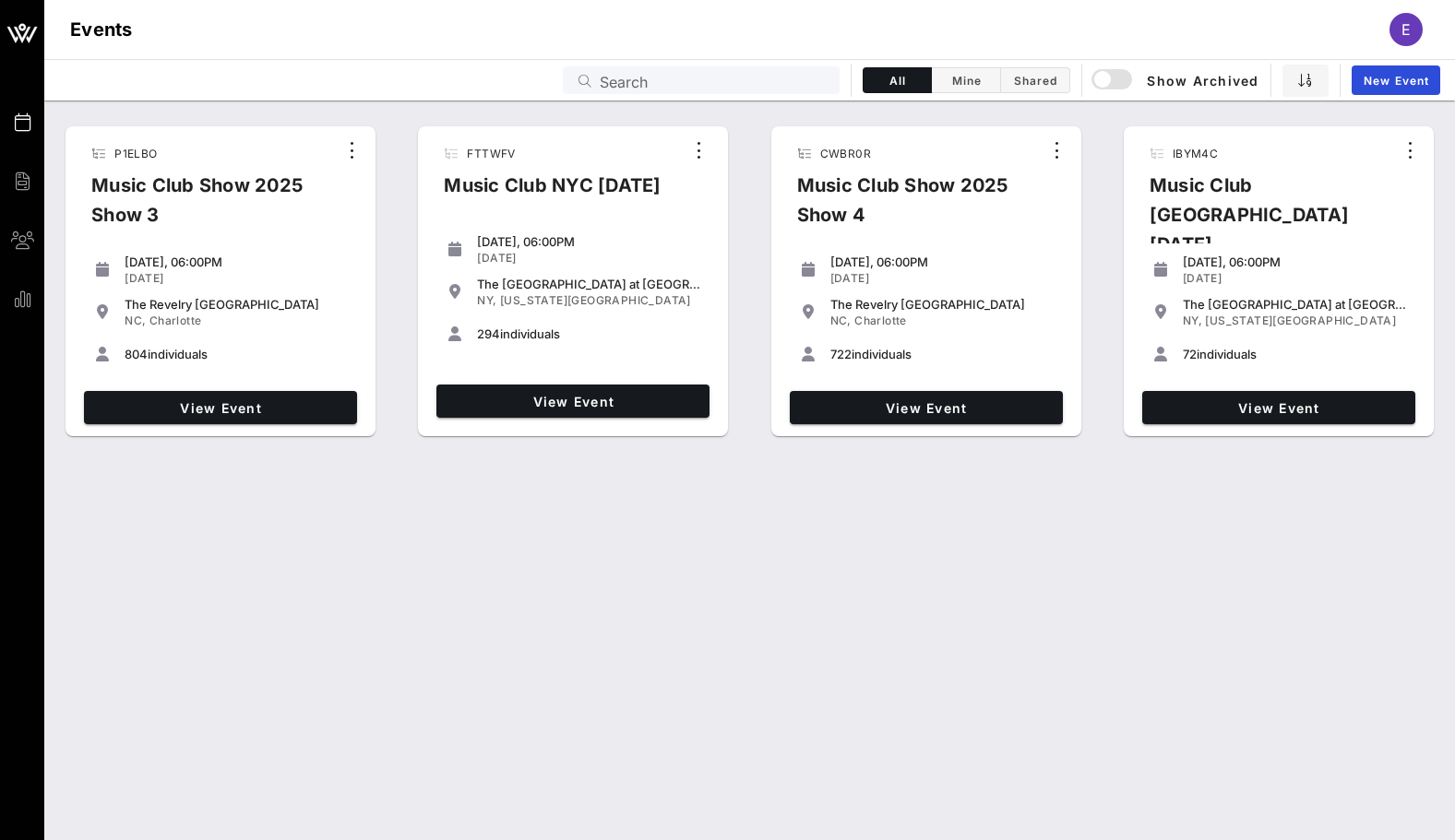
click at [587, 419] on div "View Event" at bounding box center [572, 401] width 288 height 48
click at [587, 414] on link "View Event" at bounding box center [572, 402] width 273 height 33
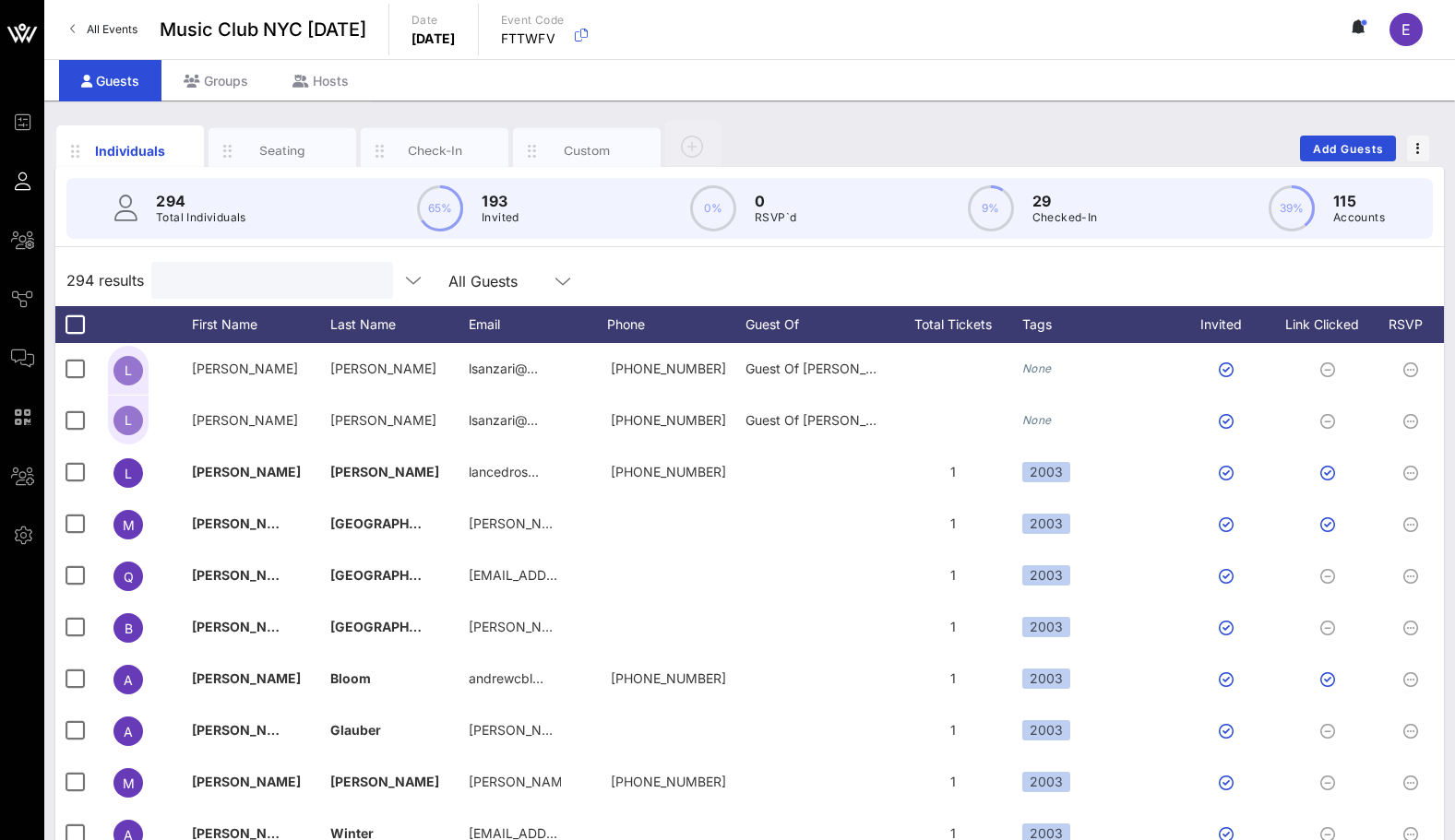
click at [198, 279] on input "text" at bounding box center [270, 281] width 216 height 24
click at [207, 70] on div "Groups" at bounding box center [216, 81] width 109 height 41
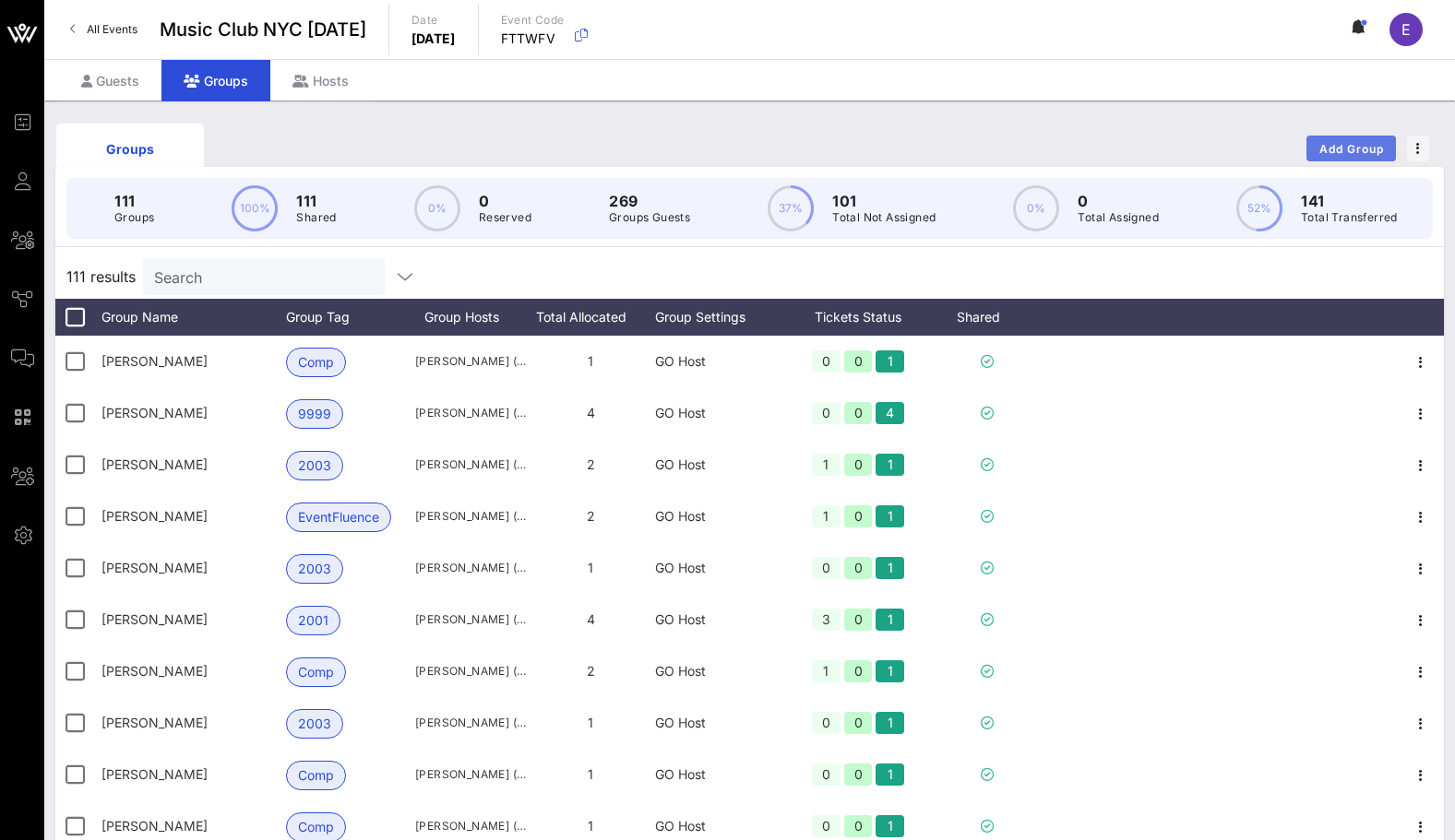
click at [1339, 149] on span "Add Group" at bounding box center [1351, 149] width 66 height 14
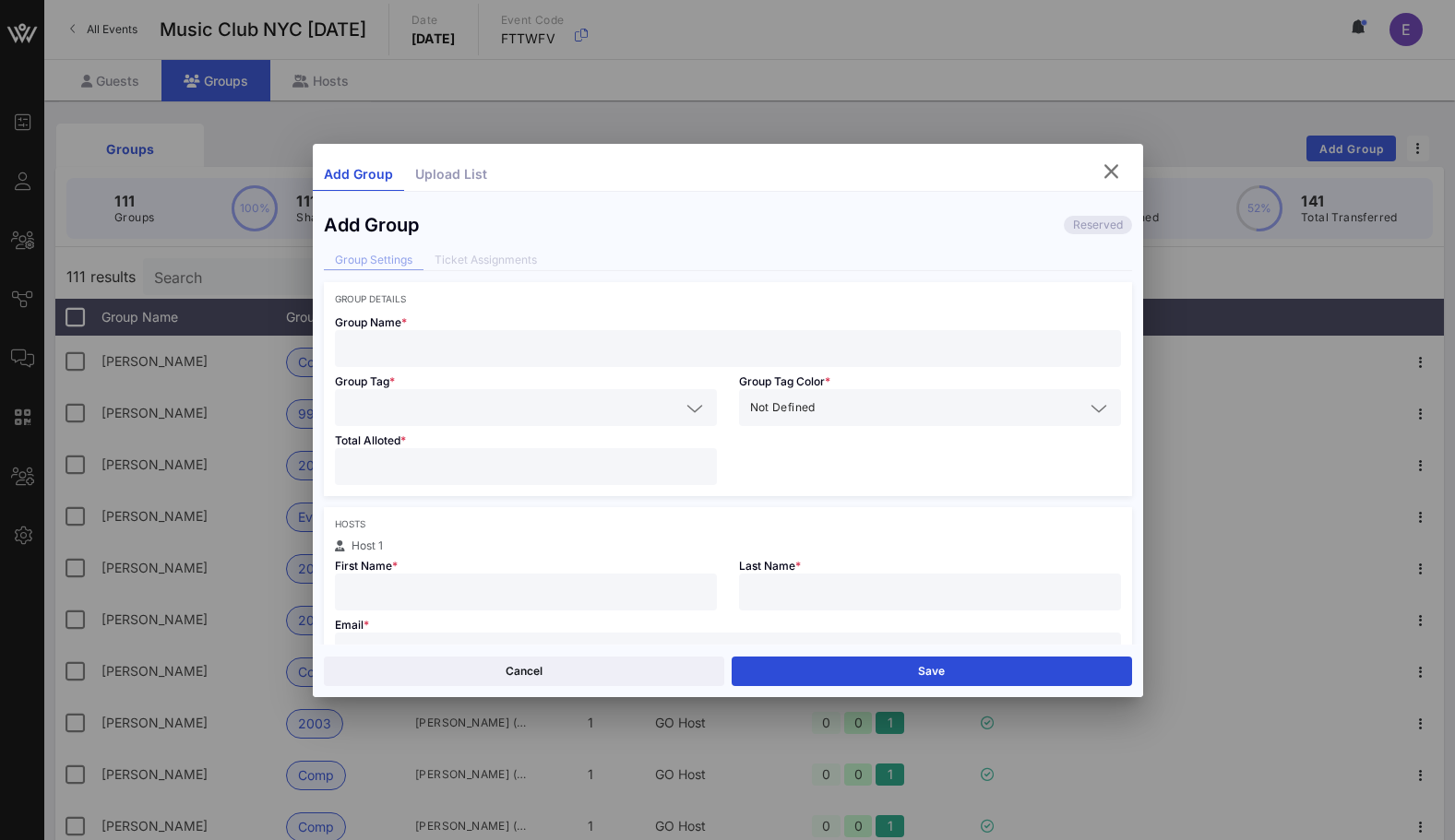
click at [744, 313] on div "Group Name *" at bounding box center [728, 336] width 808 height 63
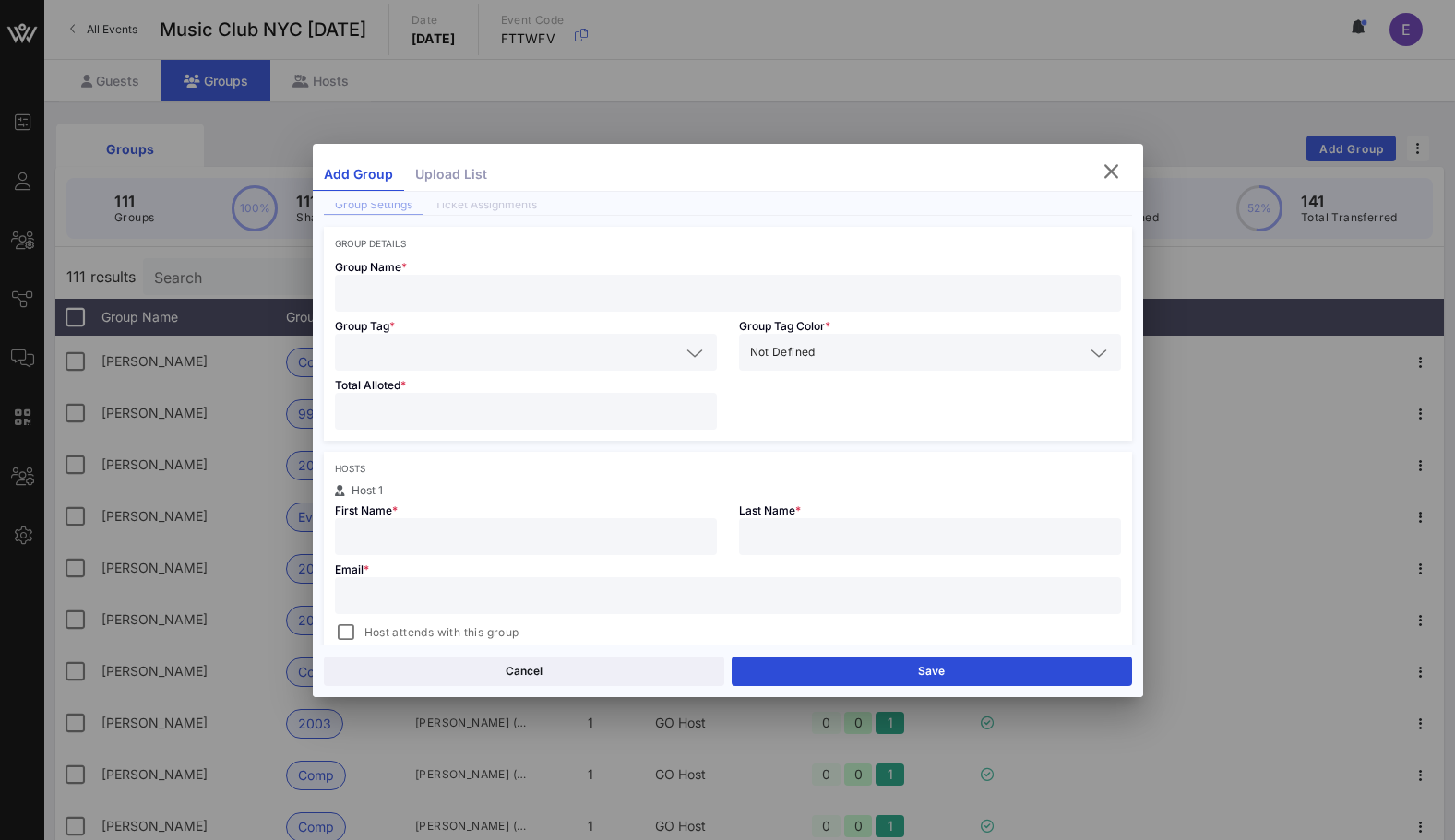
scroll to position [65, 0]
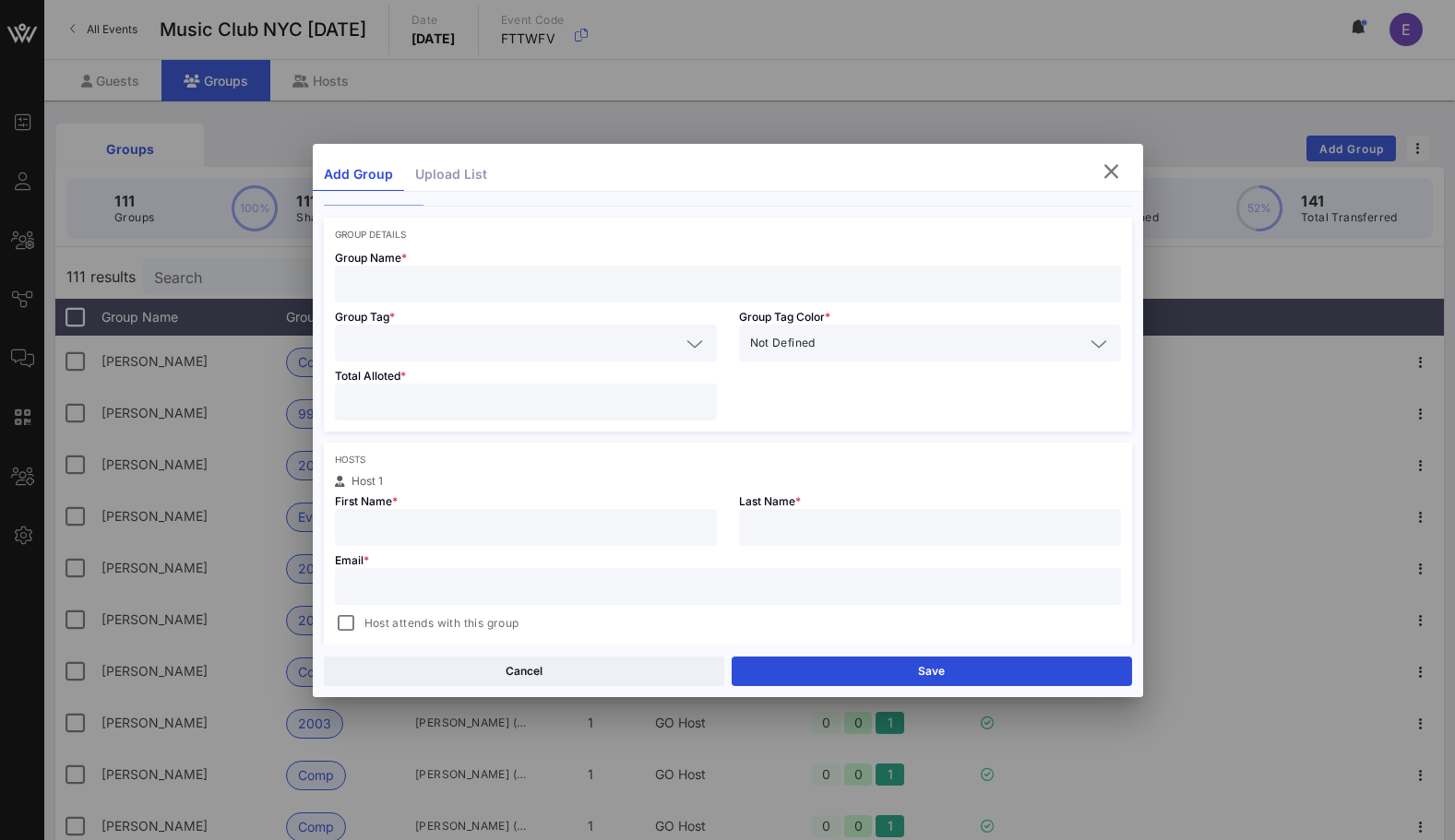
click at [545, 591] on input "text" at bounding box center [727, 586] width 763 height 24
paste input "rgardos20@gmail.com"
type input "rgardos20@gmail.com"
click at [494, 546] on div "Email * rgardos20@gmail.com Host attends with this group" at bounding box center [728, 590] width 808 height 89
click at [486, 536] on input "text" at bounding box center [525, 527] width 360 height 24
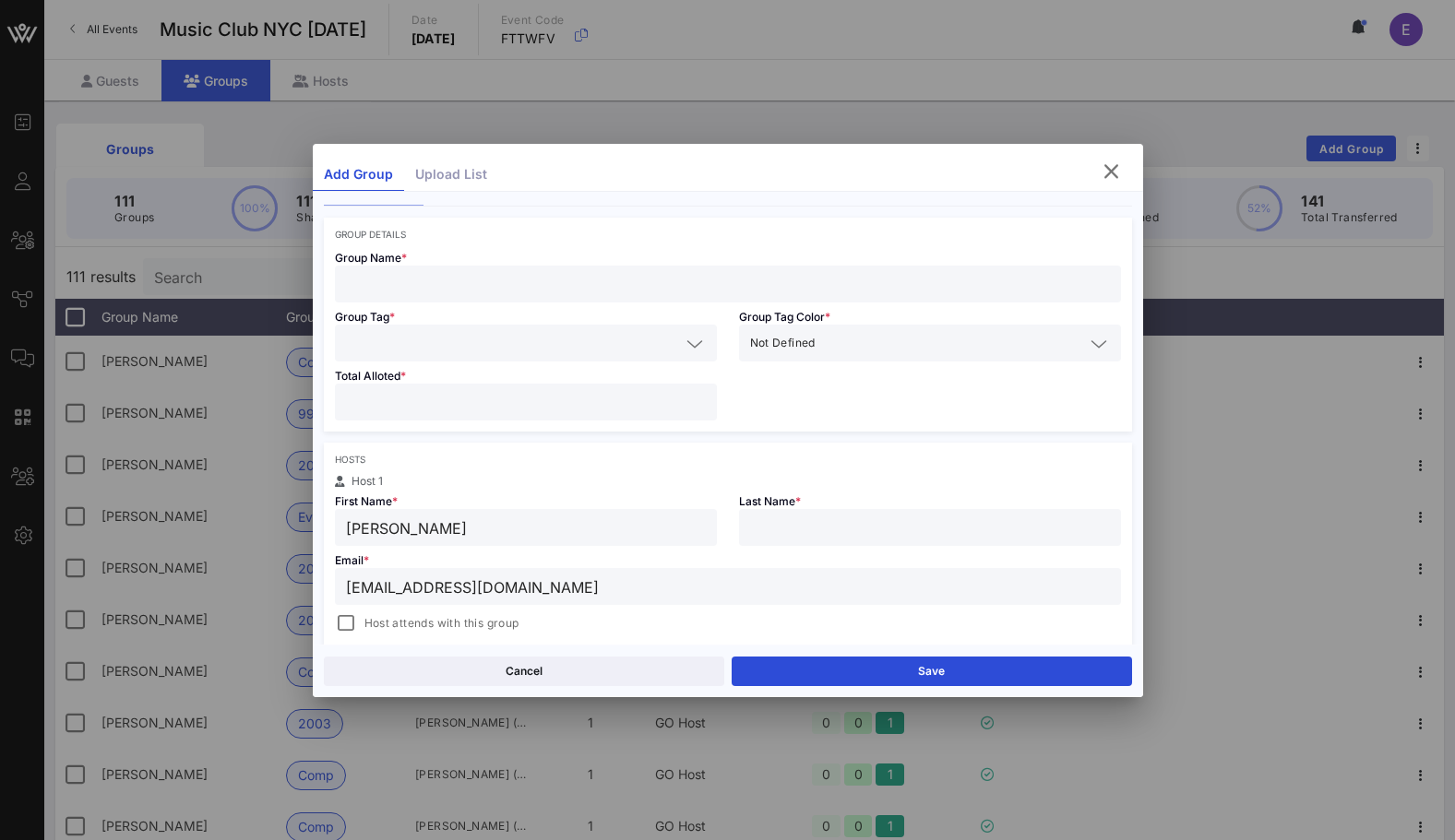
type input "Robert"
type input "Gardos"
click at [392, 416] on div at bounding box center [525, 402] width 360 height 36
type input "*"
click at [375, 356] on div at bounding box center [525, 343] width 360 height 36
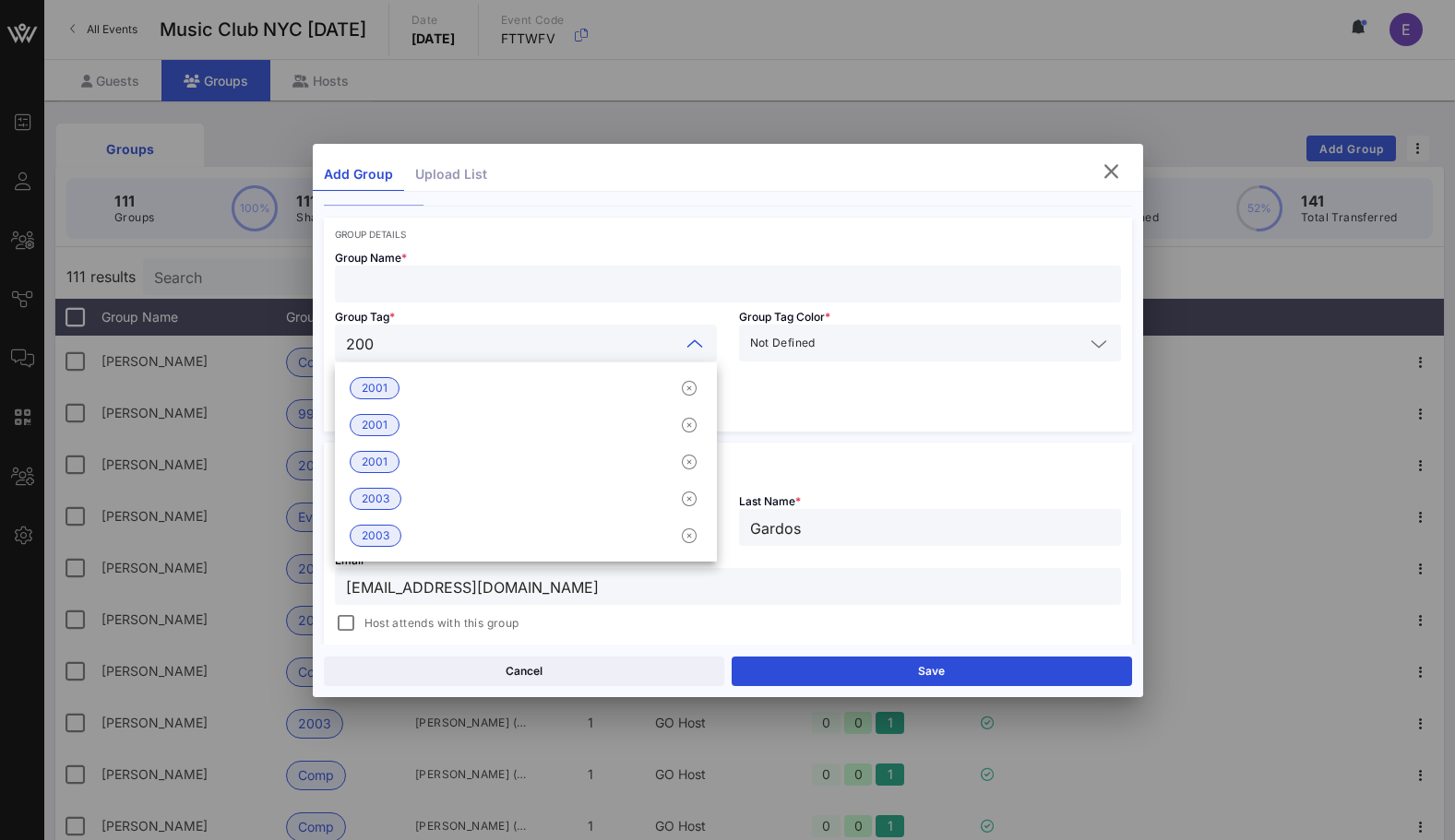
type input "2003"
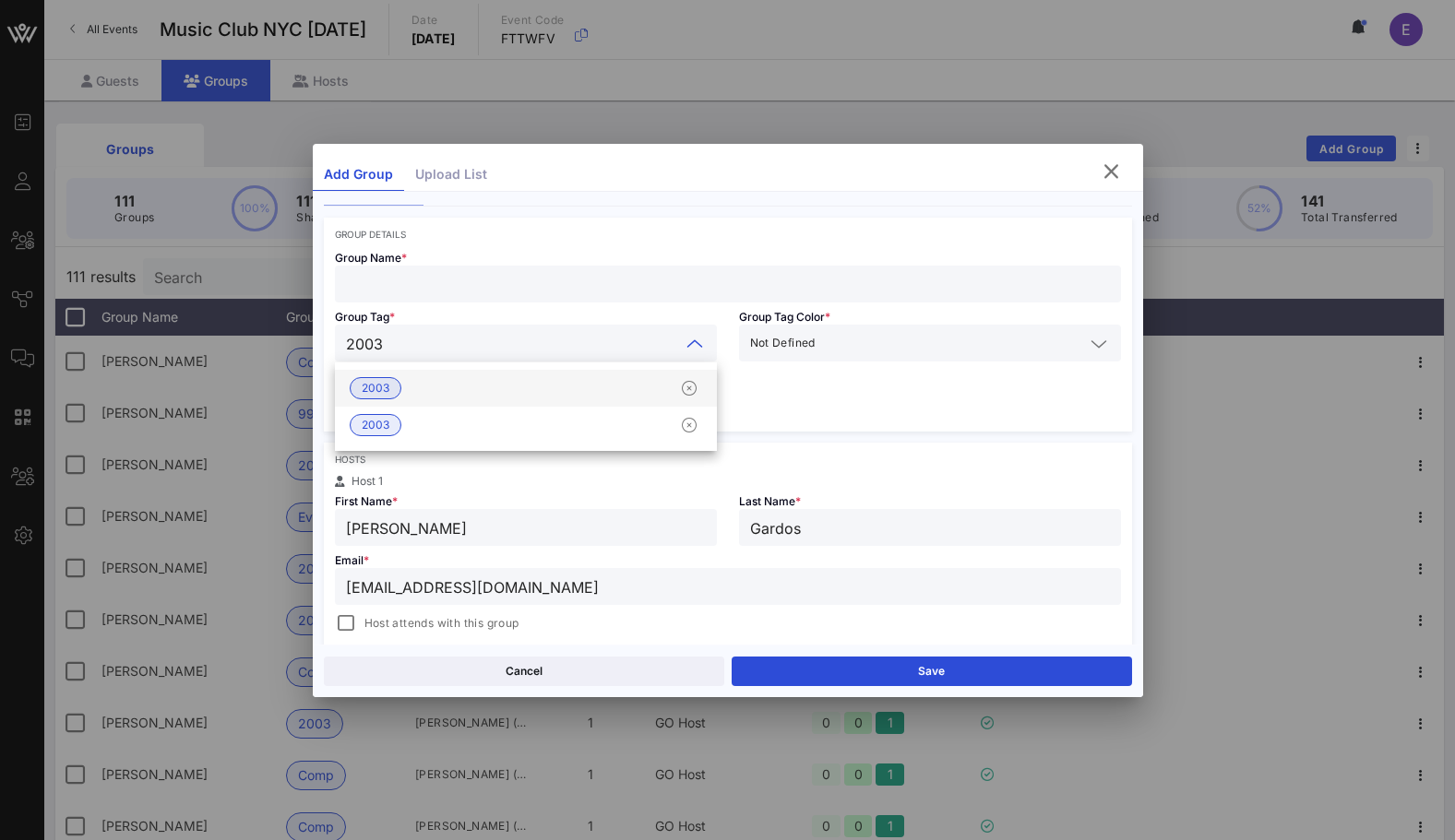
click at [399, 379] on div "2003" at bounding box center [526, 388] width 382 height 36
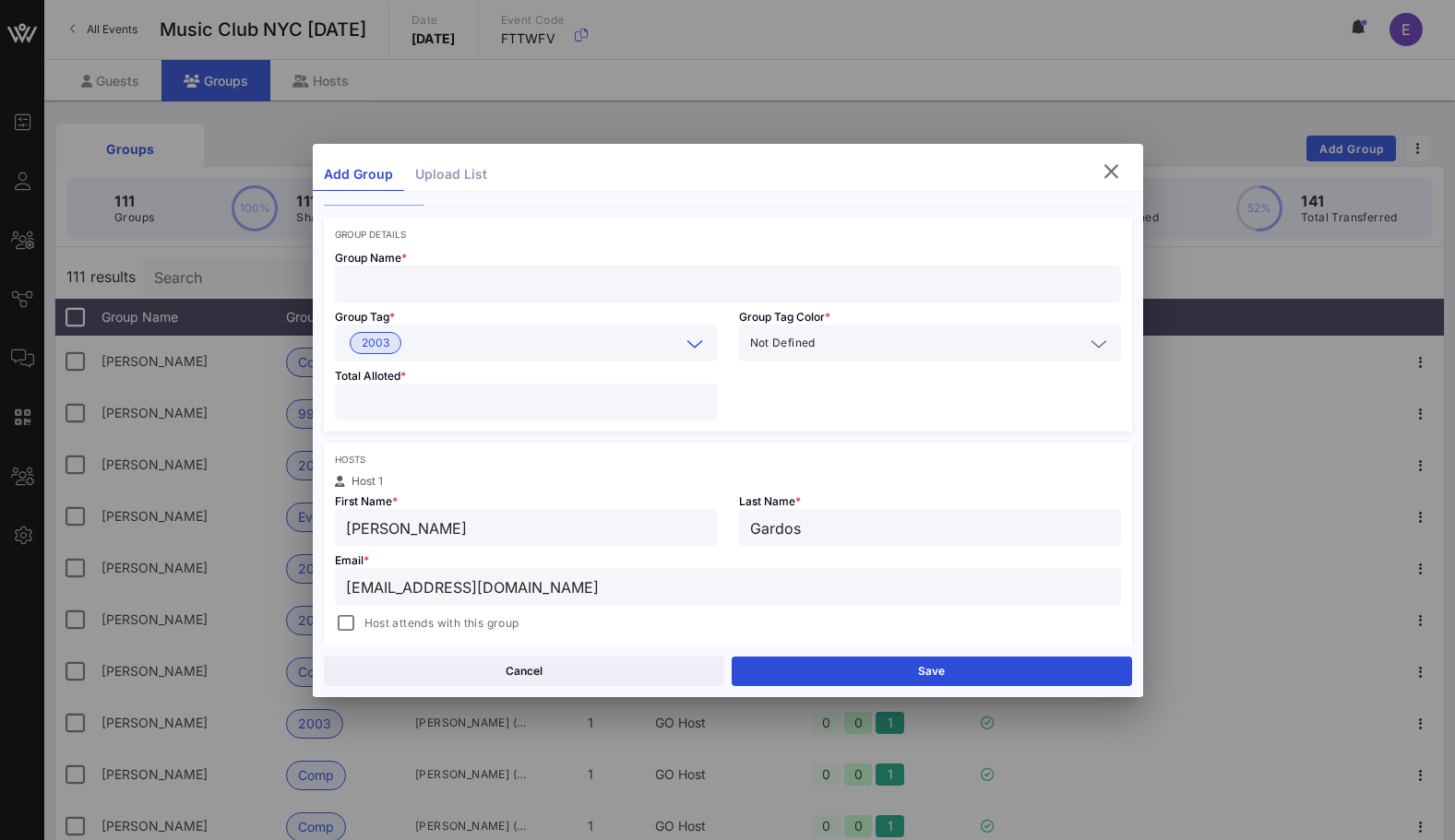
click at [399, 270] on div at bounding box center [727, 284] width 763 height 36
type input "Robert Gardos"
click at [351, 622] on div at bounding box center [346, 623] width 26 height 26
click at [807, 674] on button "Save" at bounding box center [932, 672] width 400 height 30
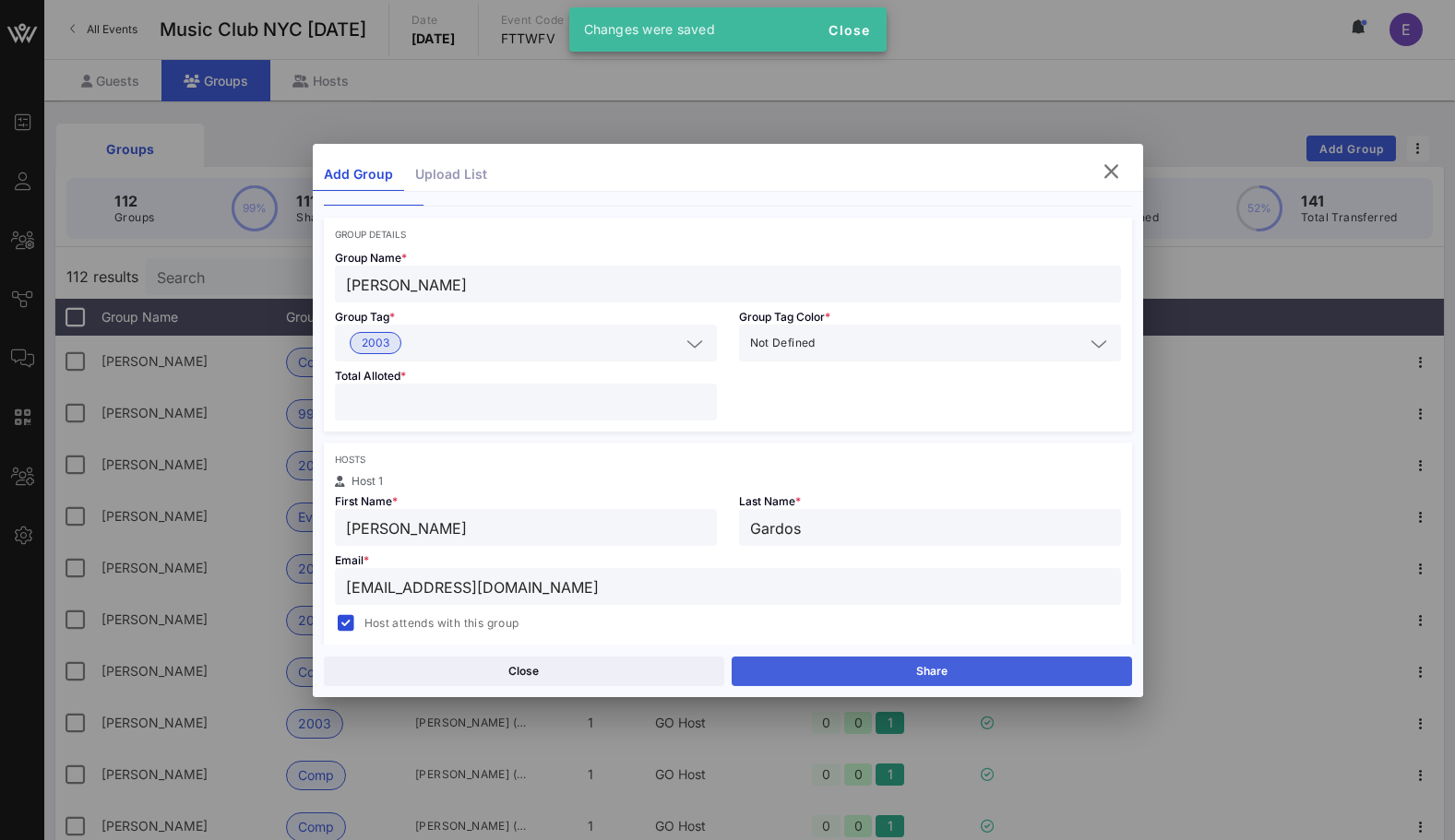
click at [801, 661] on button "Share" at bounding box center [932, 672] width 400 height 30
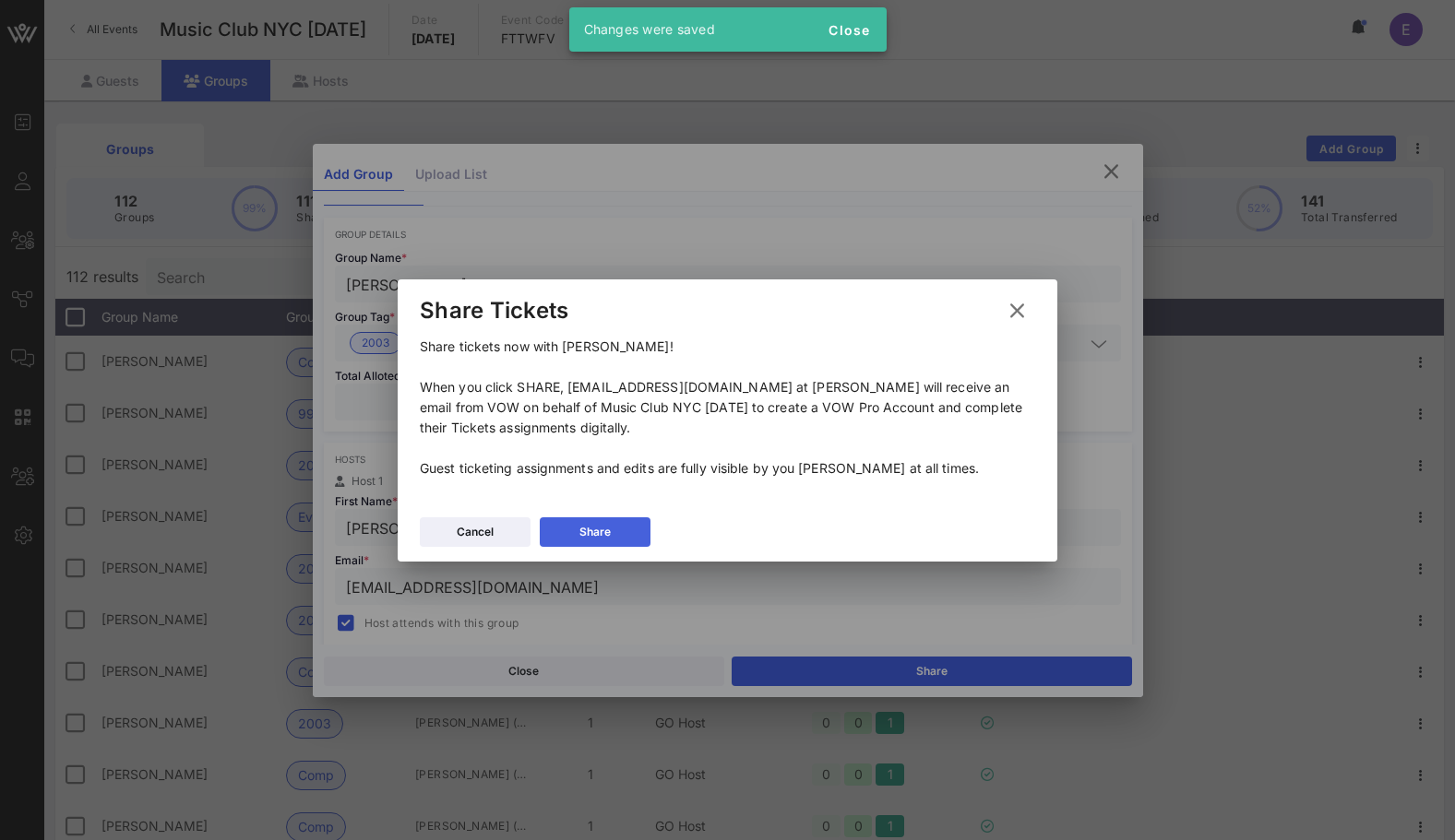
click at [604, 527] on div "Share" at bounding box center [595, 532] width 32 height 19
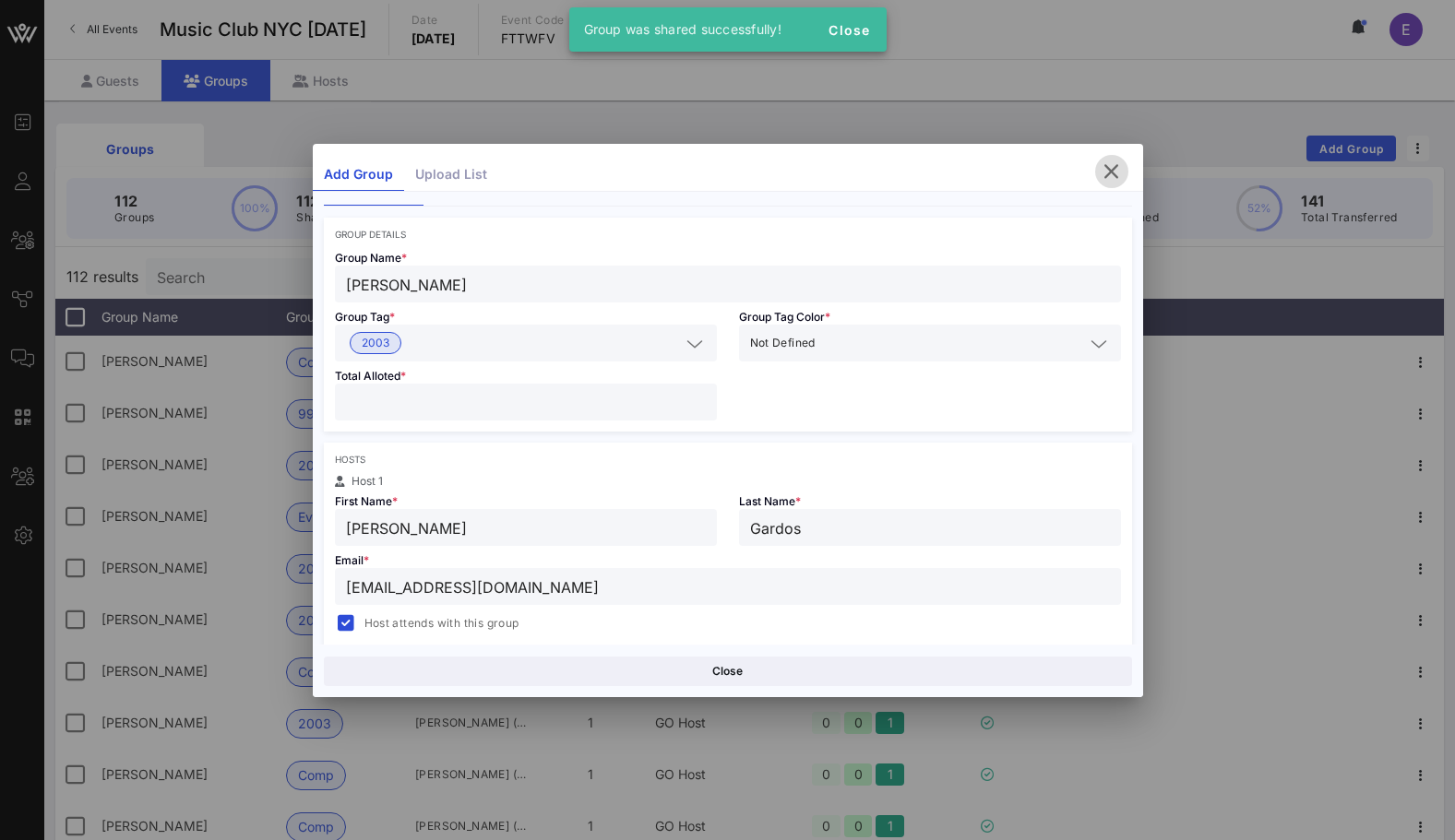
click at [1101, 182] on button "button" at bounding box center [1112, 171] width 33 height 33
